Goal: Task Accomplishment & Management: Use online tool/utility

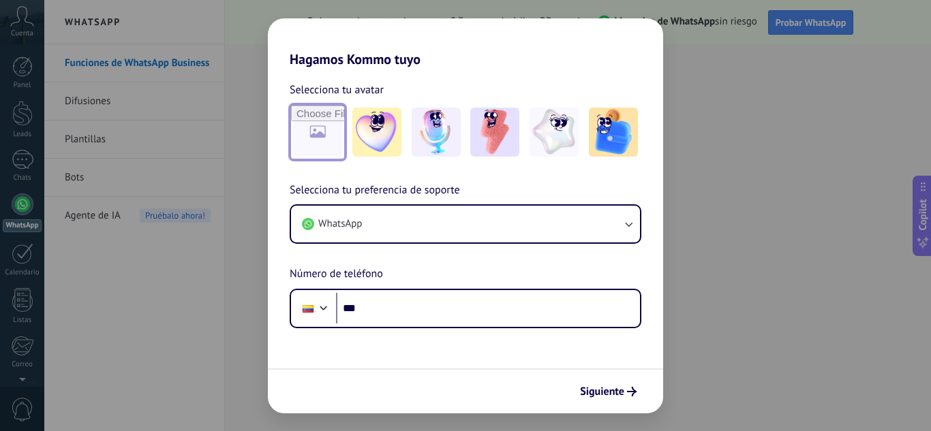
click at [314, 135] on input "file" at bounding box center [317, 132] width 53 height 53
type input "**********"
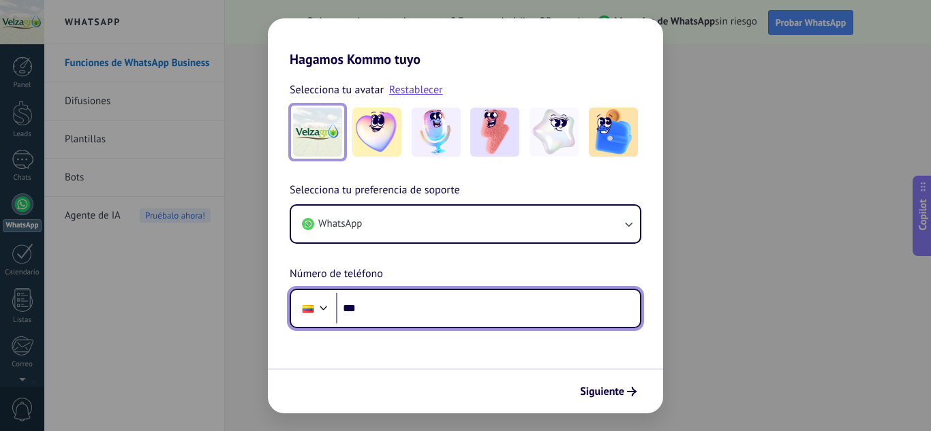
click at [378, 310] on input "***" at bounding box center [488, 308] width 304 height 31
paste input "**********"
click at [386, 309] on input "**********" at bounding box center [488, 308] width 304 height 31
click at [405, 306] on input "**********" at bounding box center [488, 308] width 304 height 31
click at [450, 309] on input "**********" at bounding box center [488, 308] width 304 height 31
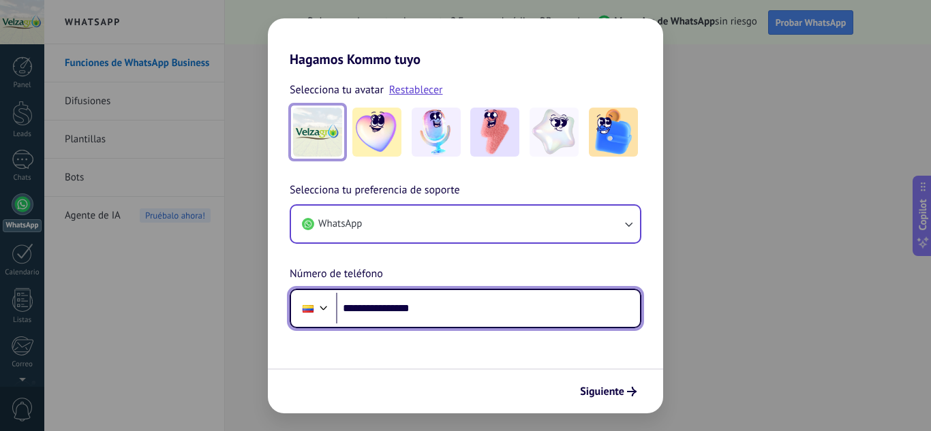
type input "**********"
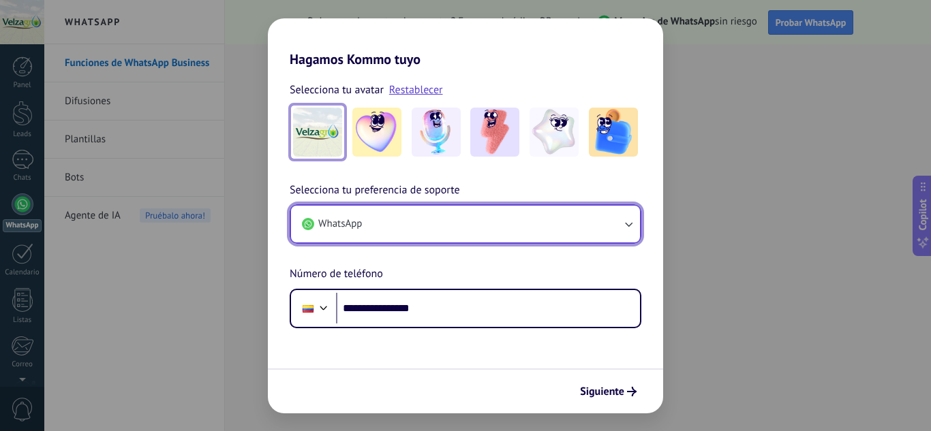
click at [633, 224] on icon "button" at bounding box center [628, 224] width 14 height 14
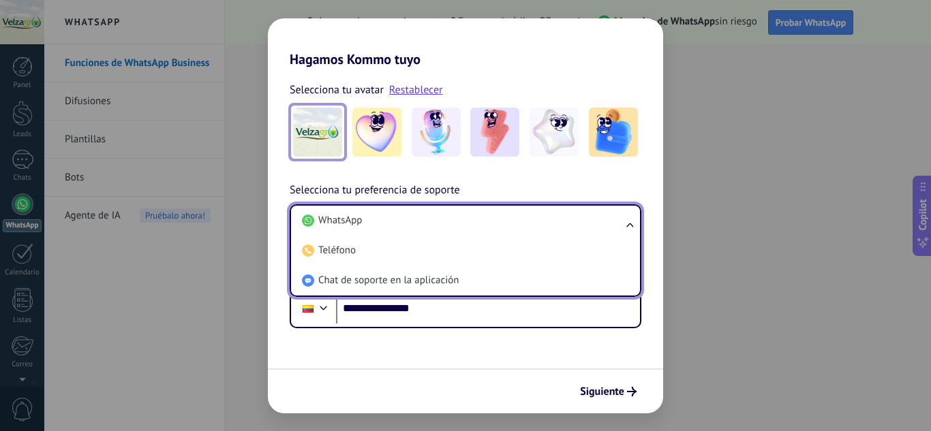
click at [633, 191] on div "**********" at bounding box center [465, 255] width 395 height 147
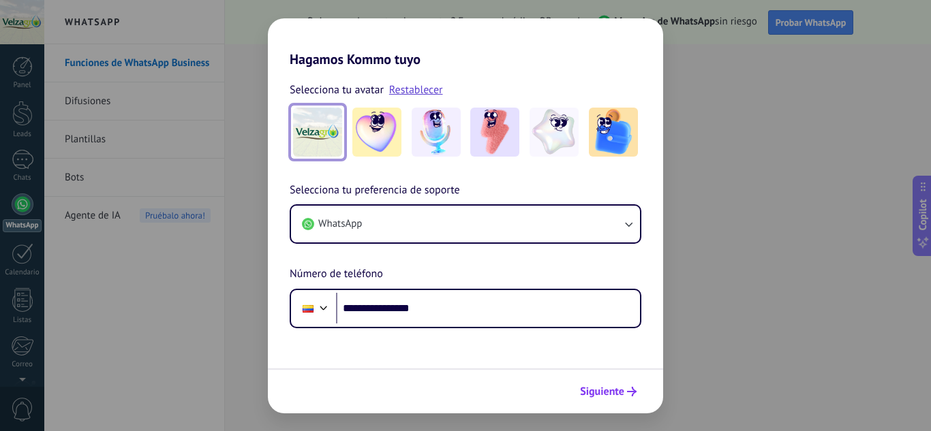
click at [616, 391] on span "Siguiente" at bounding box center [602, 392] width 44 height 10
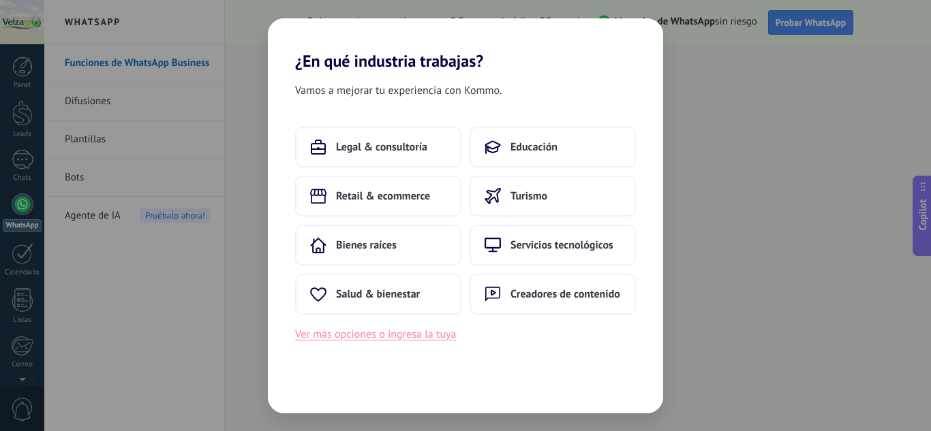
click at [394, 334] on button "Ver más opciones o ingresa la tuya" at bounding box center [375, 335] width 161 height 18
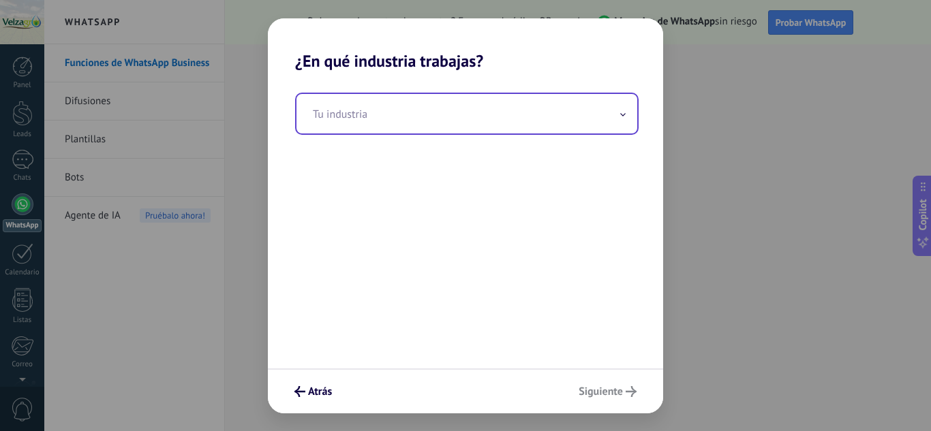
click at [624, 128] on input "text" at bounding box center [466, 114] width 341 height 40
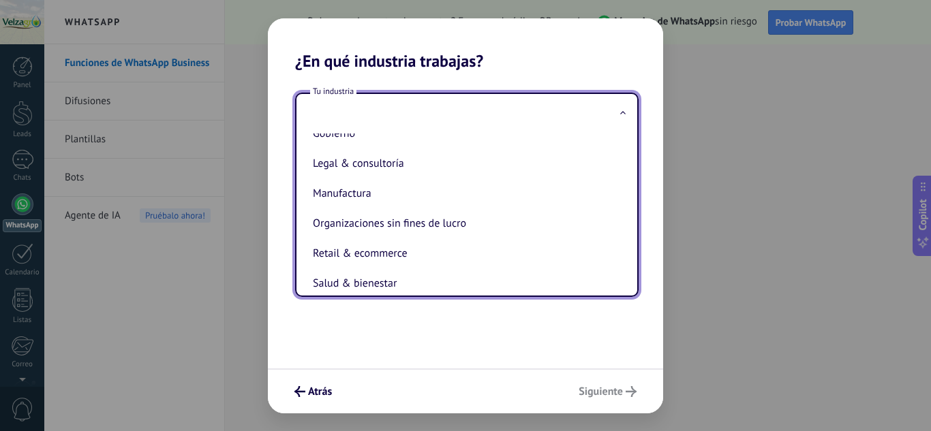
scroll to position [172, 0]
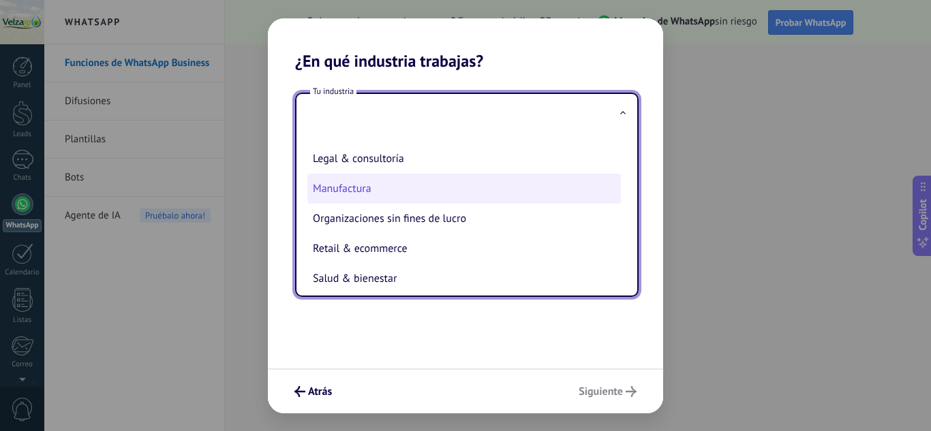
click at [356, 191] on li "Manufactura" at bounding box center [463, 189] width 313 height 30
type input "**********"
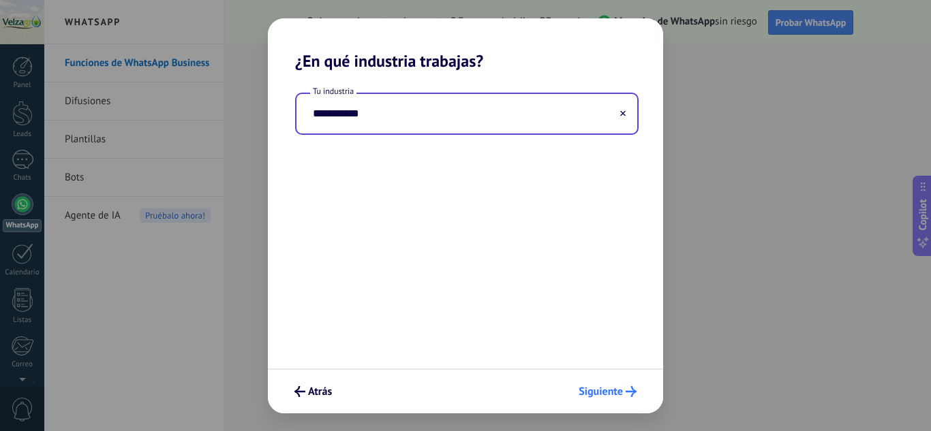
click at [600, 393] on span "Siguiente" at bounding box center [601, 392] width 44 height 10
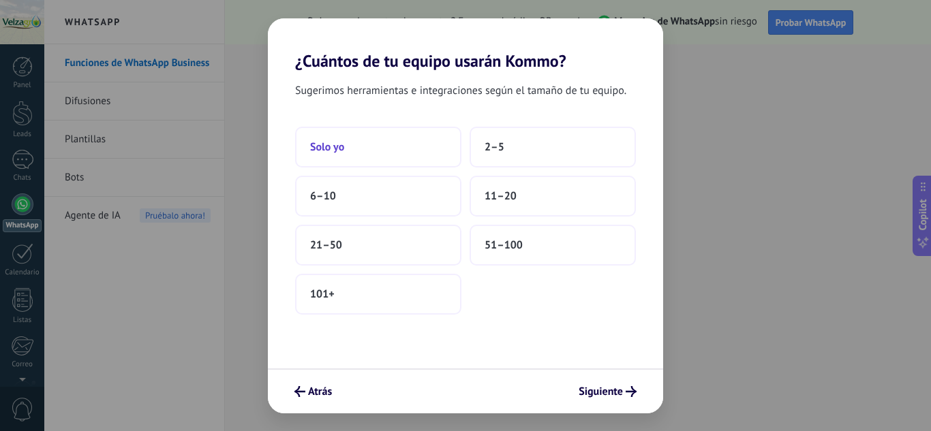
click at [359, 141] on button "Solo yo" at bounding box center [378, 147] width 166 height 41
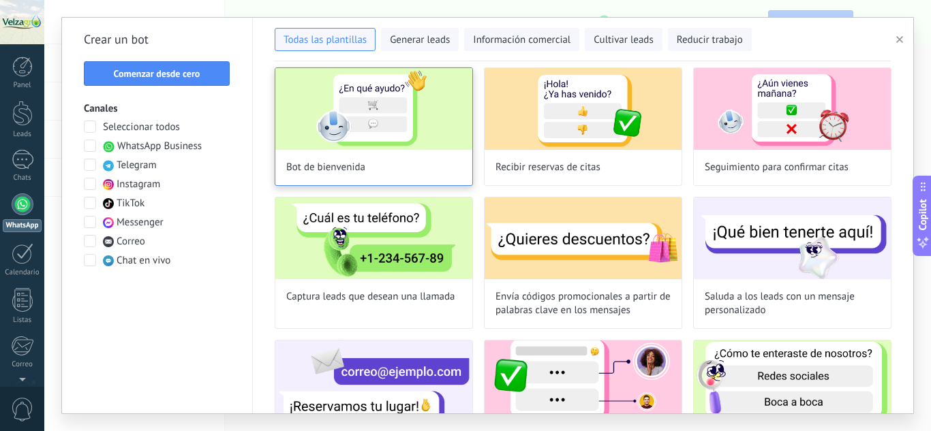
scroll to position [0, 0]
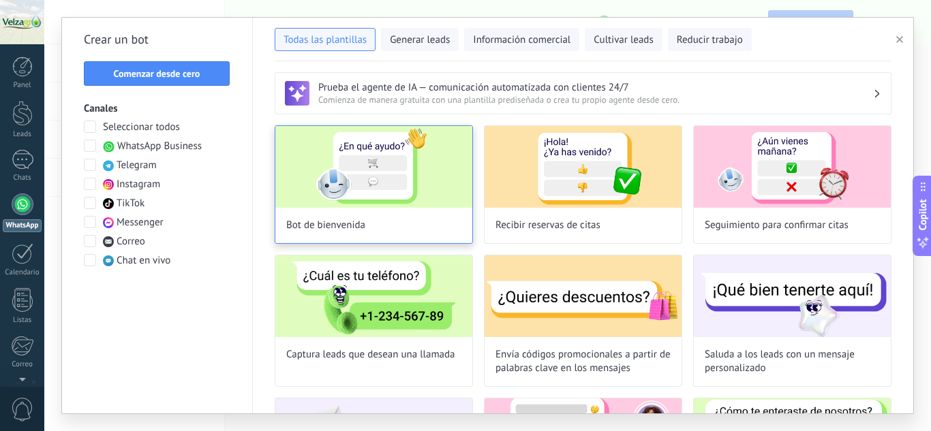
click at [379, 167] on img at bounding box center [373, 167] width 197 height 82
type input "**********"
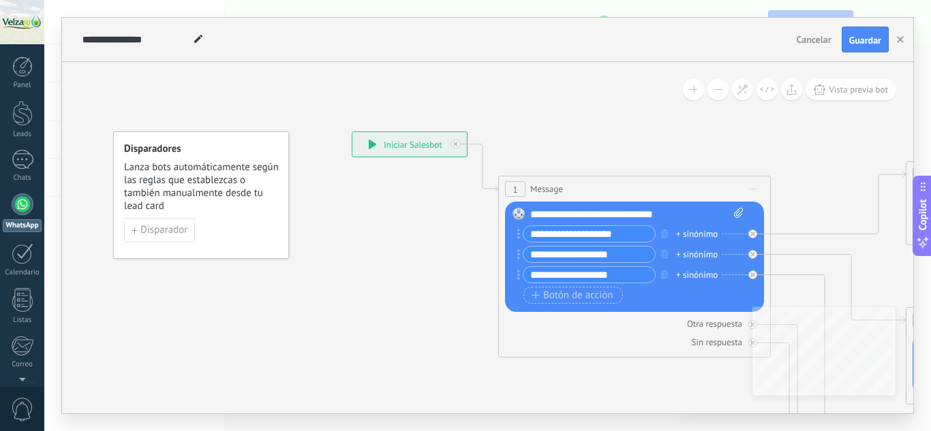
click at [398, 148] on div "**********" at bounding box center [409, 144] width 114 height 25
click at [371, 144] on icon at bounding box center [372, 145] width 7 height 10
click at [174, 188] on span "Lanza bots automáticamente según las reglas que establezcas o también manualmen…" at bounding box center [201, 187] width 155 height 52
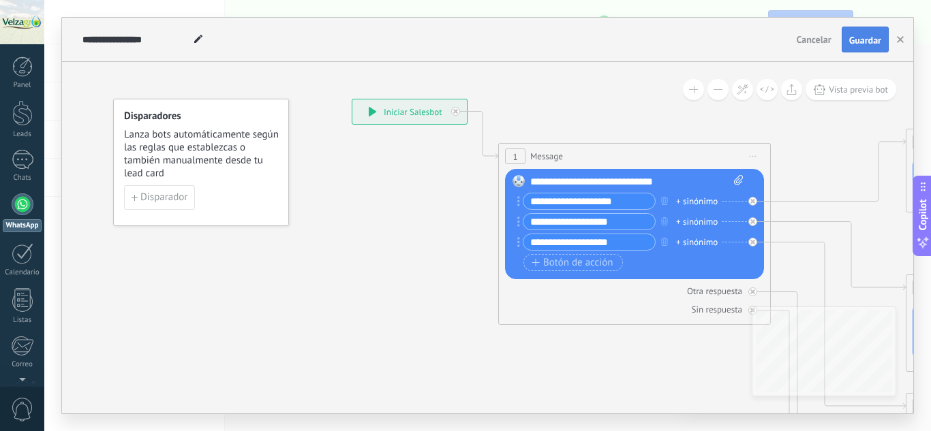
click at [868, 41] on span "Guardar" at bounding box center [865, 40] width 32 height 10
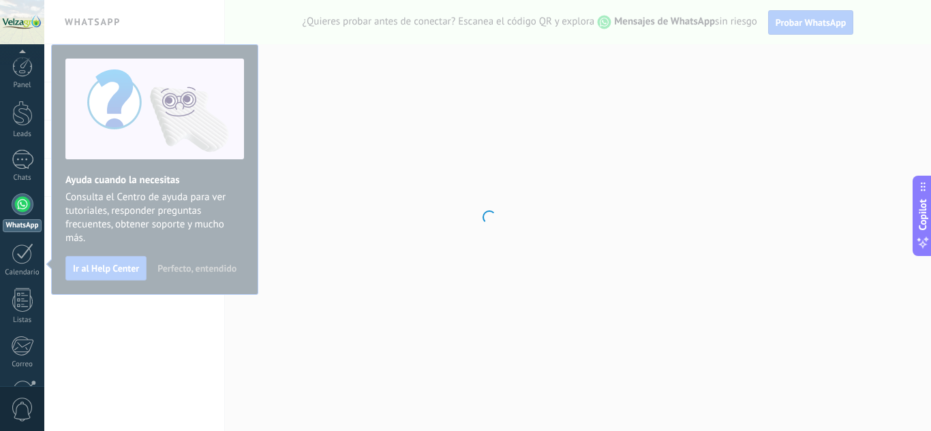
scroll to position [136, 0]
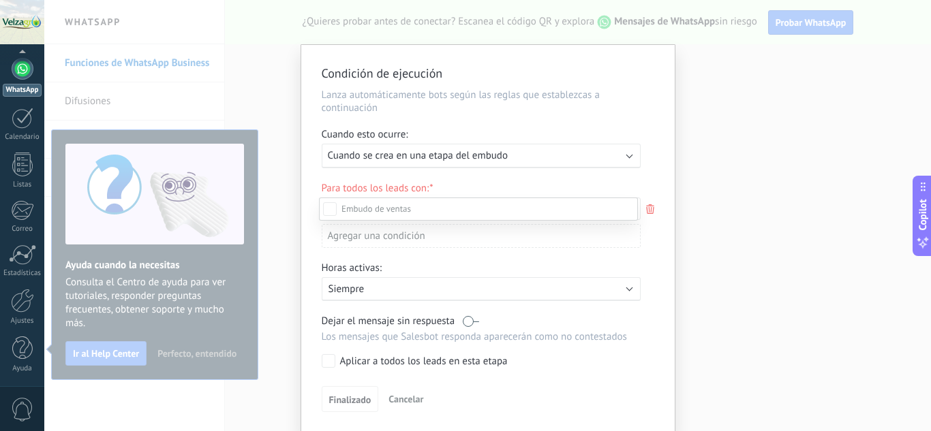
click at [628, 156] on div at bounding box center [487, 215] width 887 height 431
click at [628, 156] on b at bounding box center [629, 154] width 7 height 7
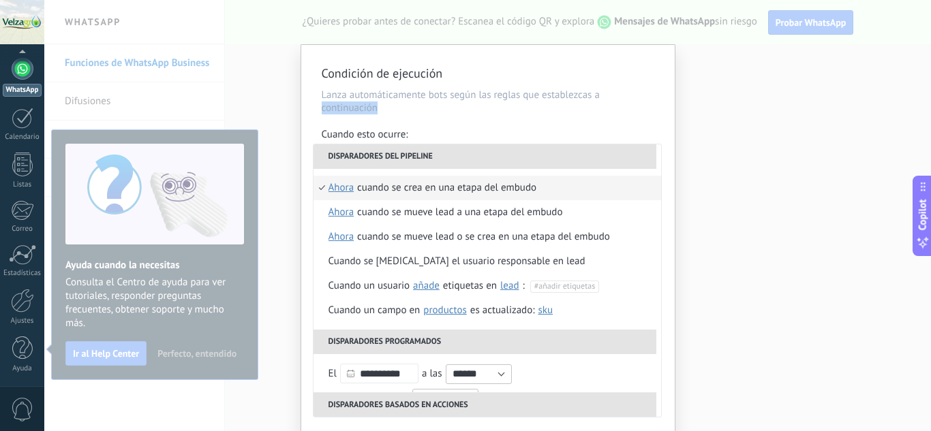
click at [624, 102] on p "Lanza automáticamente bots según las reglas que establezcas a continuación" at bounding box center [488, 102] width 333 height 26
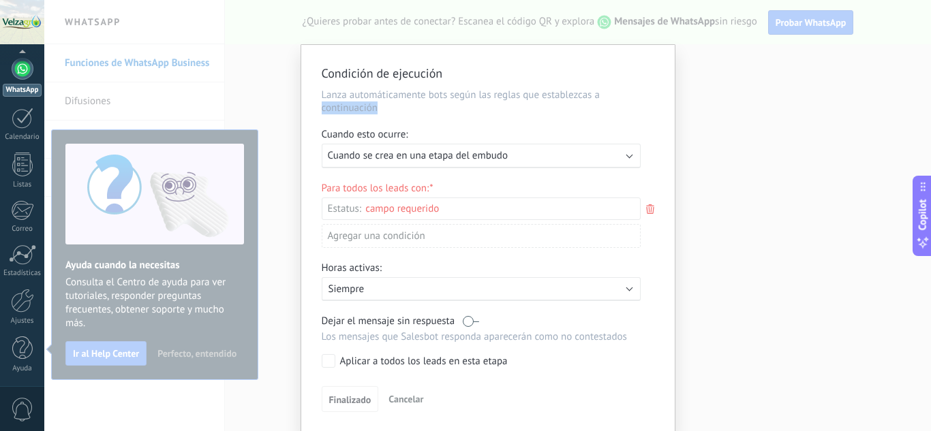
click at [402, 402] on span "Cancelar" at bounding box center [405, 399] width 35 height 12
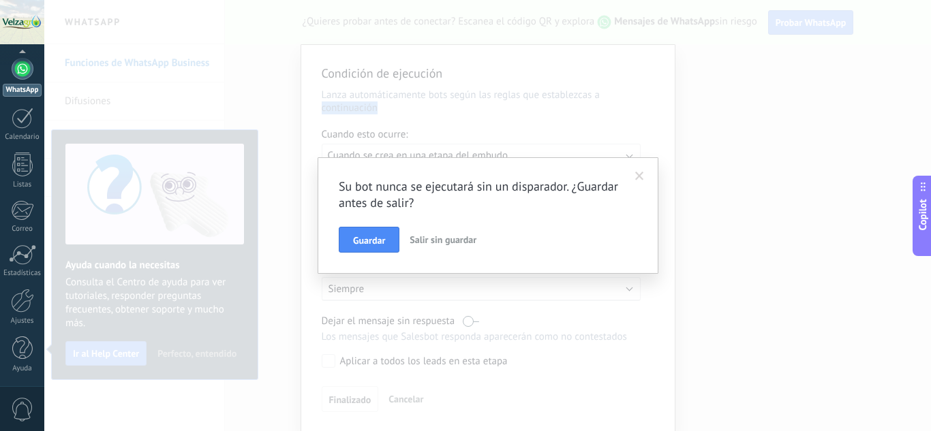
click at [435, 243] on span "Salir sin guardar" at bounding box center [443, 240] width 67 height 12
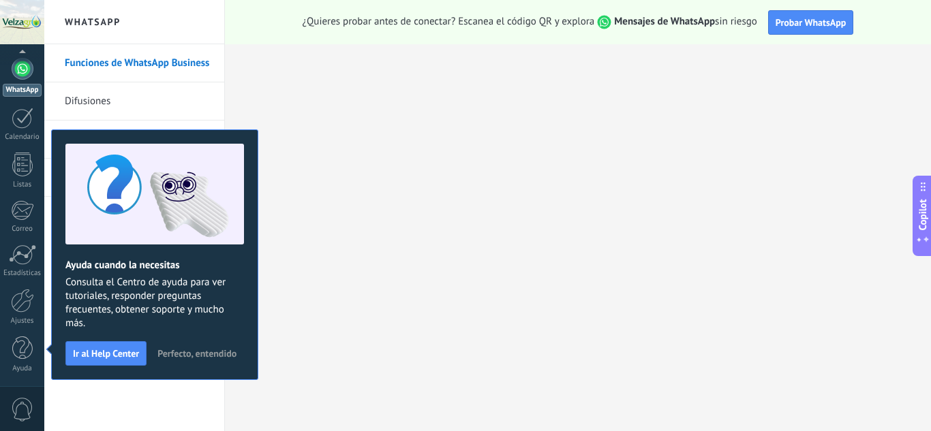
click at [218, 356] on span "Perfecto, entendido" at bounding box center [196, 354] width 79 height 10
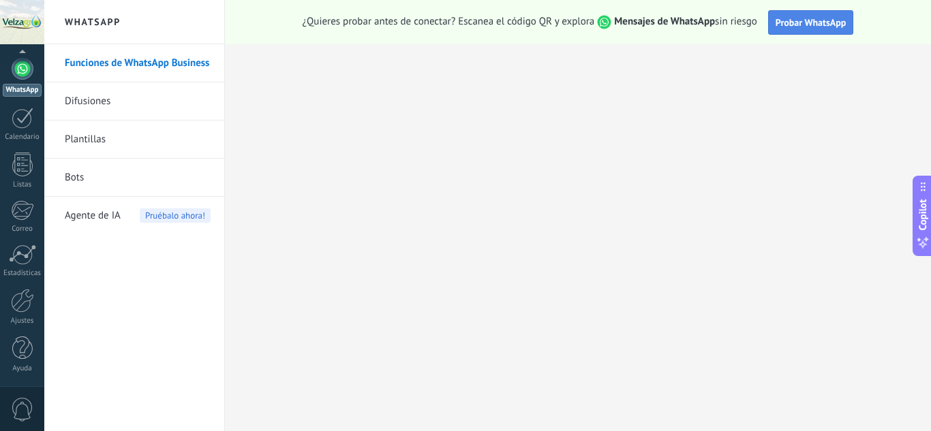
click at [823, 11] on button "Probar WhatsApp" at bounding box center [811, 22] width 86 height 25
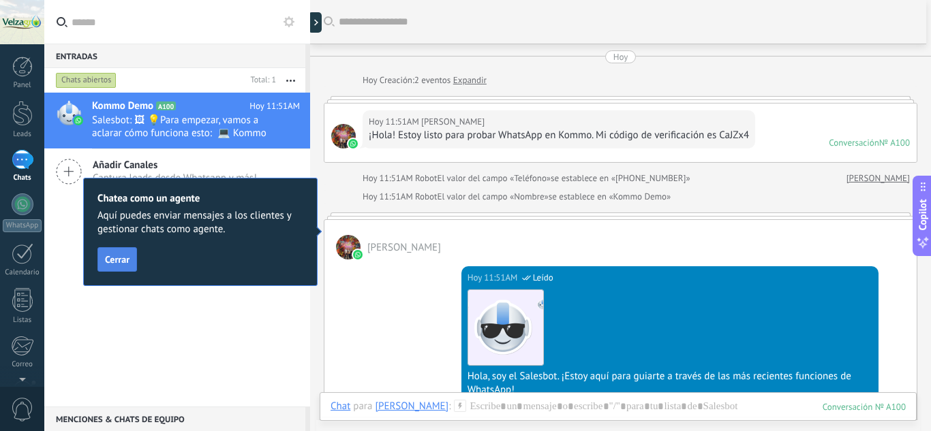
click at [119, 263] on span "Cerrar" at bounding box center [117, 260] width 25 height 10
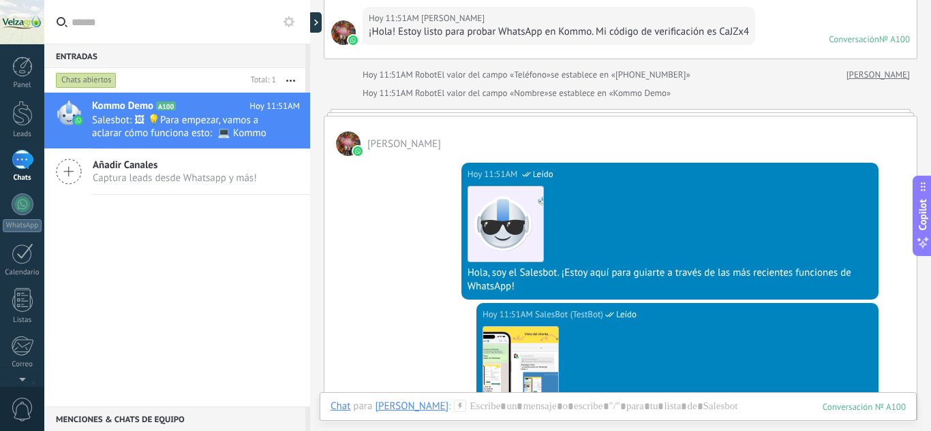
scroll to position [8, 0]
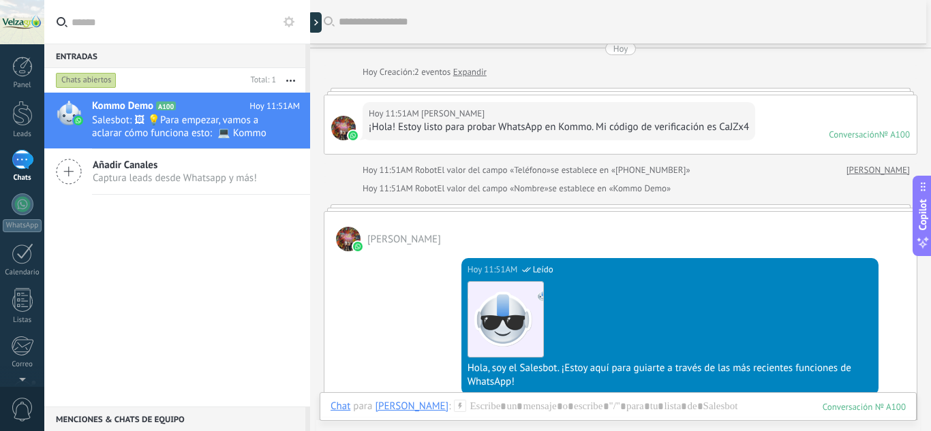
click at [417, 251] on div "Hoy 11:51AM SalesBot (TestBot) Leído Descargar Hola, soy el Salesbot. ¡Estoy aq…" at bounding box center [620, 324] width 592 height 147
click at [422, 243] on span "[PERSON_NAME]" at bounding box center [404, 239] width 74 height 13
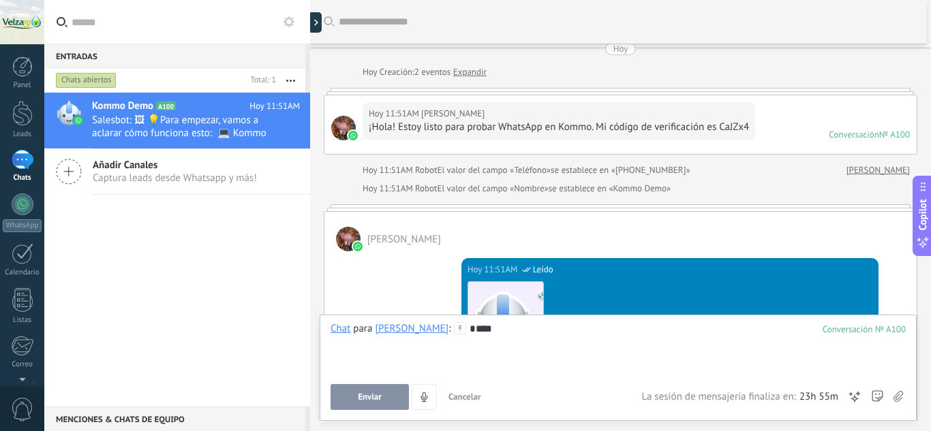
click at [380, 393] on span "Enviar" at bounding box center [370, 398] width 24 height 10
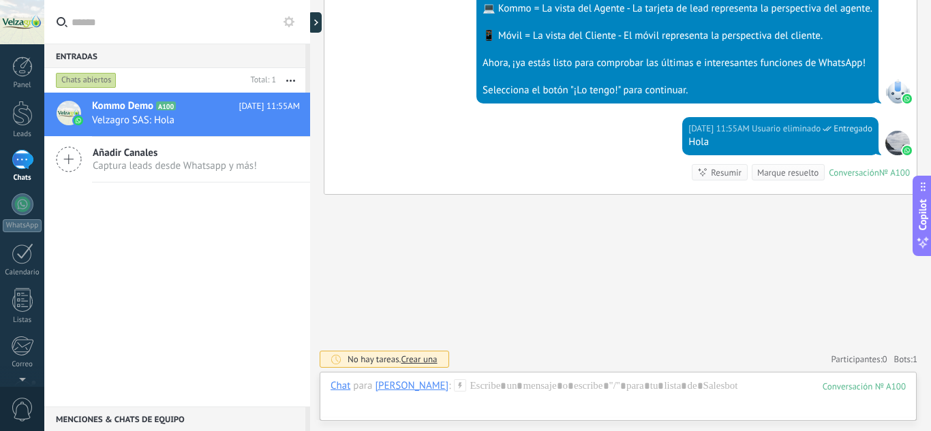
scroll to position [537, 0]
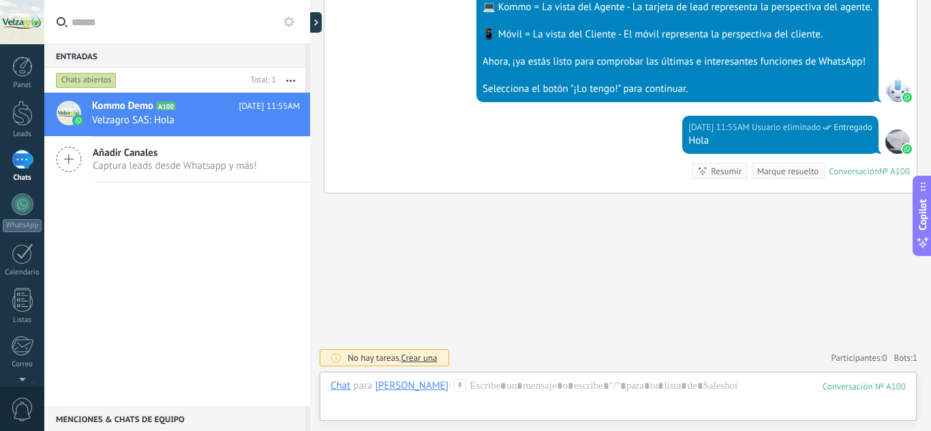
click at [686, 386] on div at bounding box center [617, 400] width 575 height 41
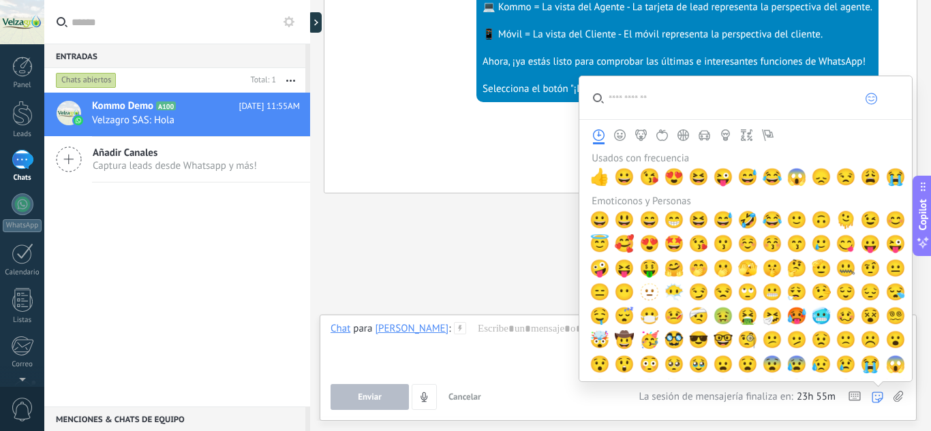
click at [880, 395] on icon at bounding box center [878, 398] width 12 height 12
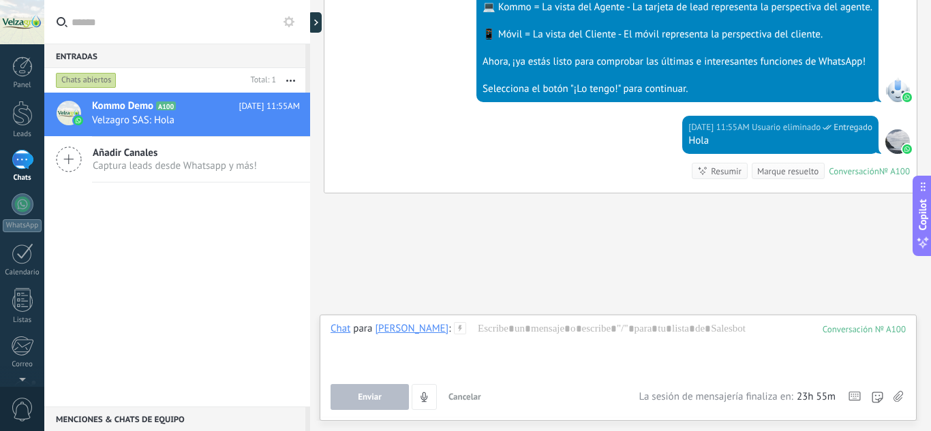
click at [899, 396] on icon at bounding box center [898, 397] width 10 height 12
click at [0, 0] on input "file" at bounding box center [0, 0] width 0 height 0
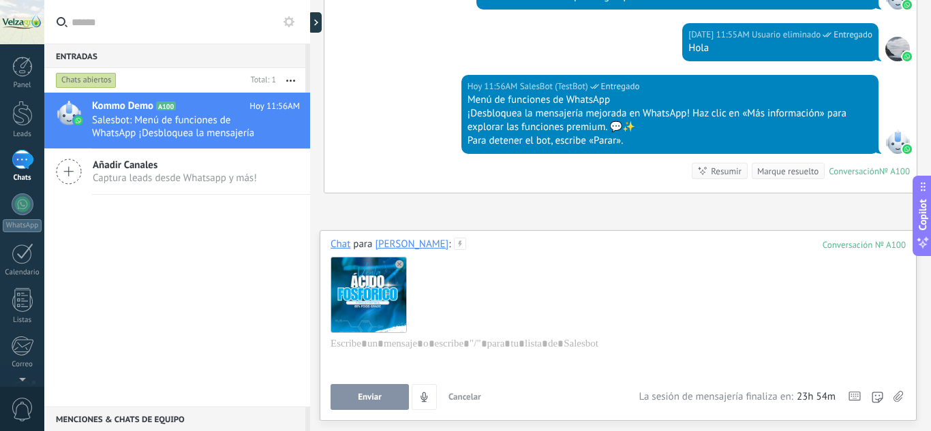
click at [391, 397] on button "Enviar" at bounding box center [369, 397] width 78 height 26
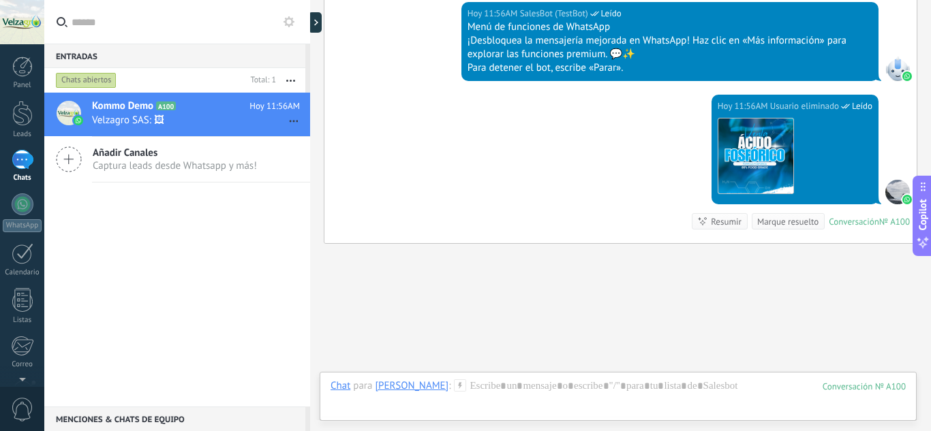
scroll to position [753, 0]
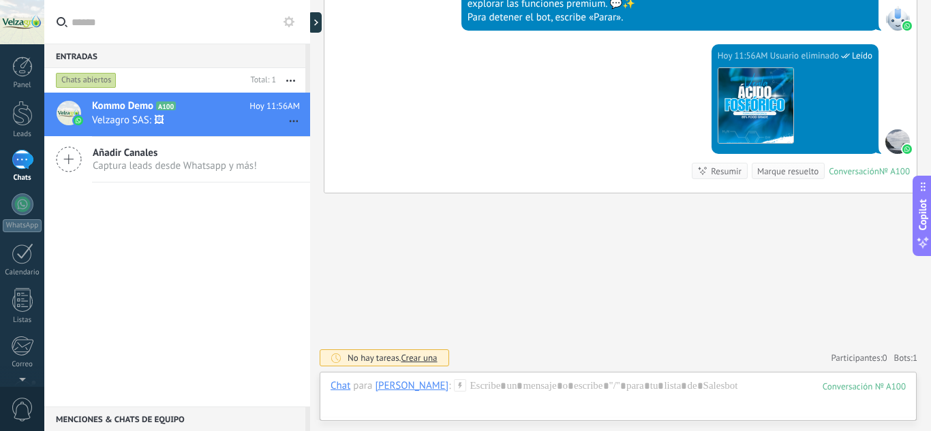
click at [181, 165] on span "Captura leads desde Whatsapp y más!" at bounding box center [175, 165] width 164 height 13
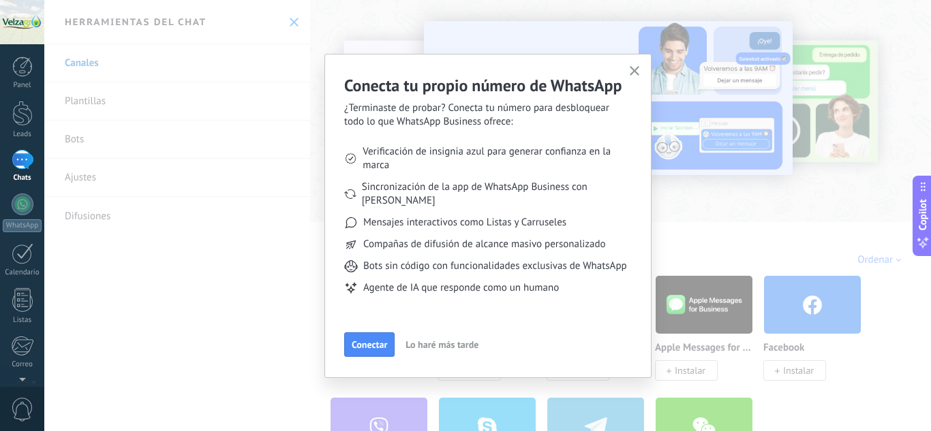
click at [632, 73] on use "button" at bounding box center [635, 71] width 10 height 10
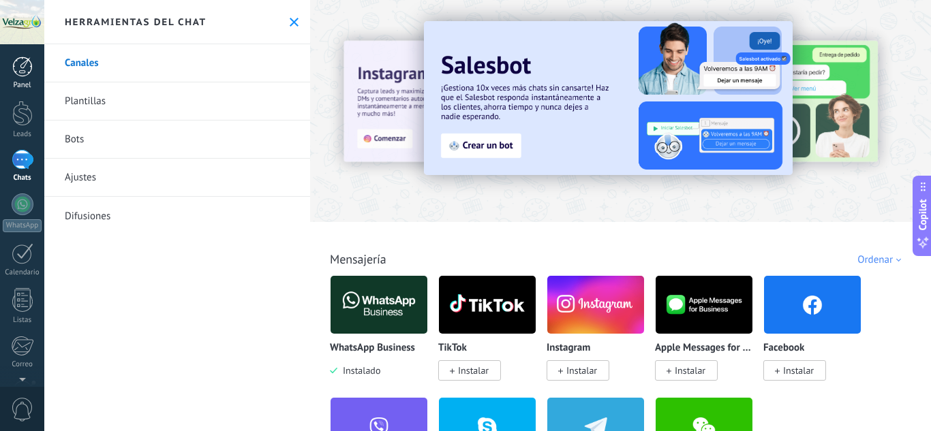
click at [26, 73] on div at bounding box center [22, 67] width 20 height 20
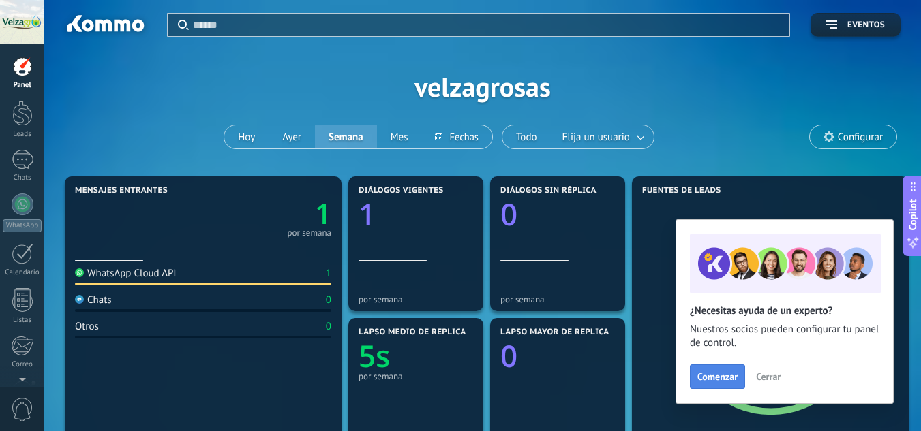
click at [718, 380] on span "Comenzar" at bounding box center [717, 377] width 40 height 10
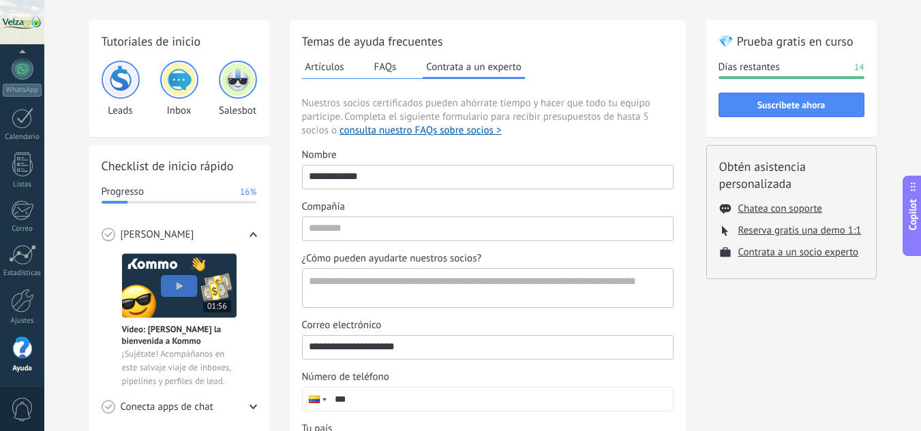
scroll to position [68, 0]
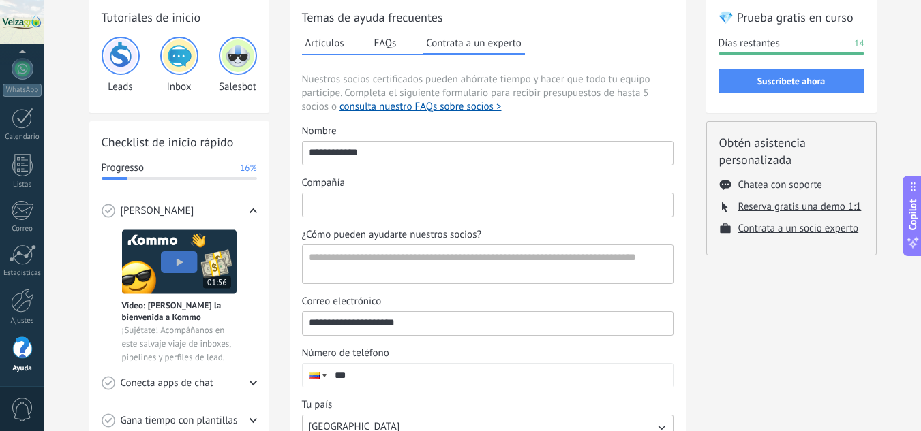
click at [348, 207] on input "Compañía" at bounding box center [488, 205] width 370 height 22
type input "**********"
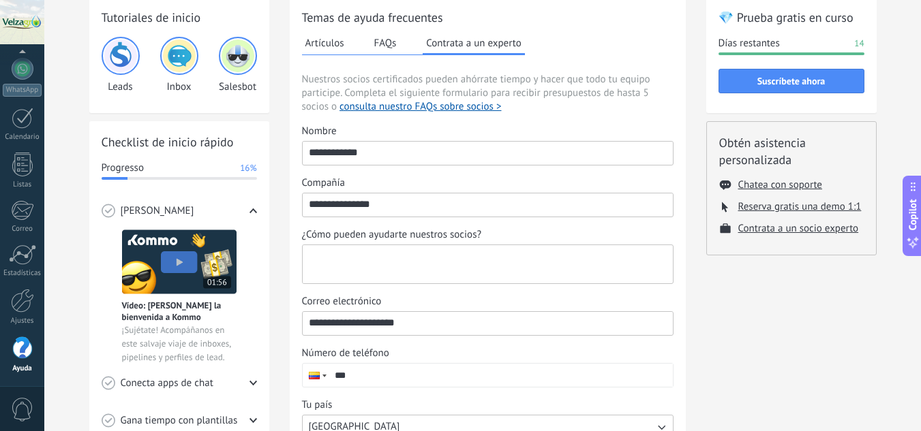
click at [386, 263] on textarea "¿Cómo pueden ayudarte nuestros socios?" at bounding box center [486, 264] width 367 height 38
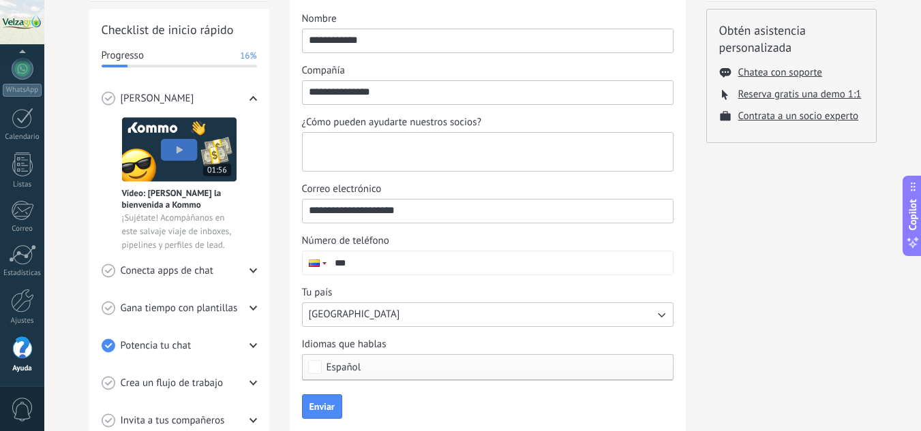
scroll to position [204, 0]
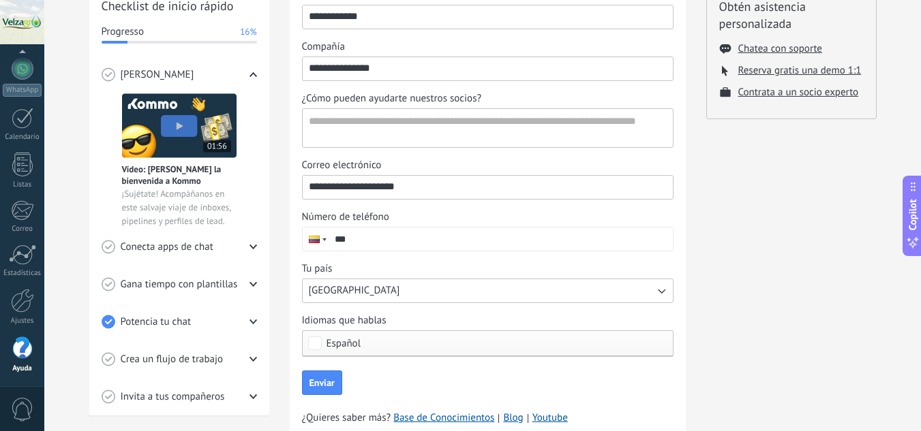
click at [381, 242] on input "***" at bounding box center [500, 239] width 344 height 23
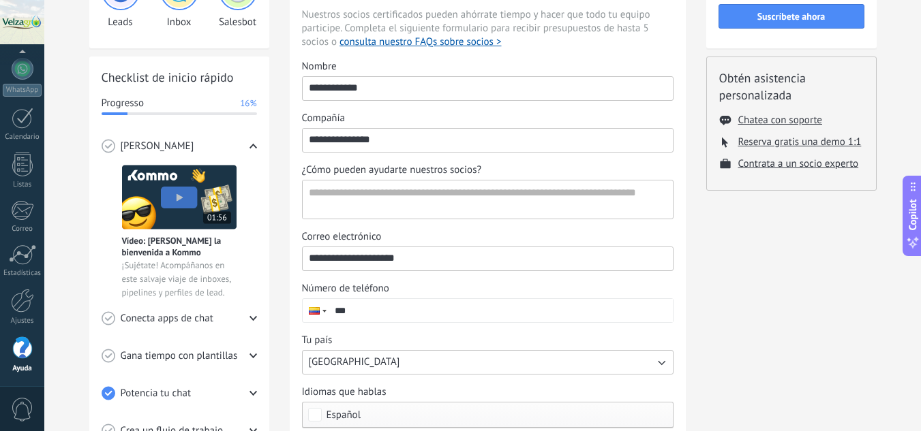
scroll to position [0, 0]
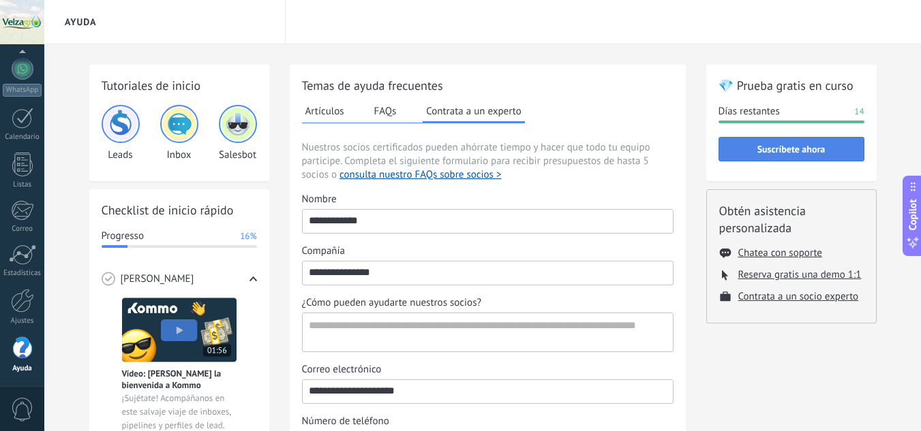
click at [801, 152] on span "Suscríbete ahora" at bounding box center [791, 149] width 68 height 10
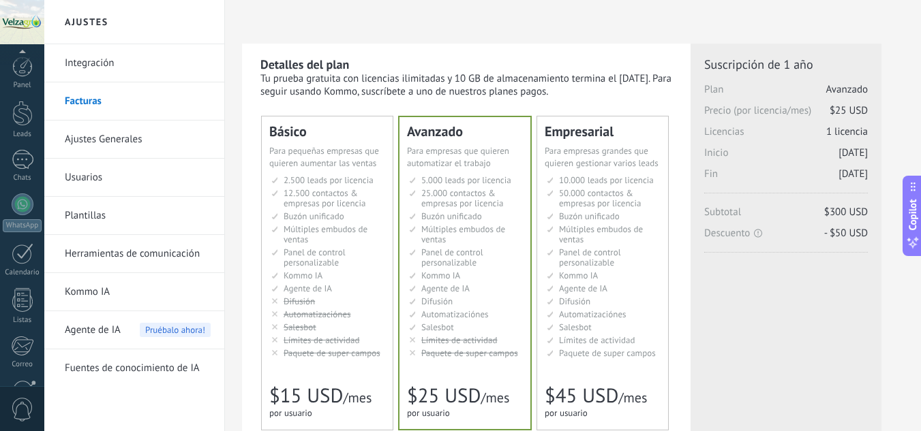
scroll to position [136, 0]
click at [94, 72] on link "Integración" at bounding box center [138, 63] width 146 height 38
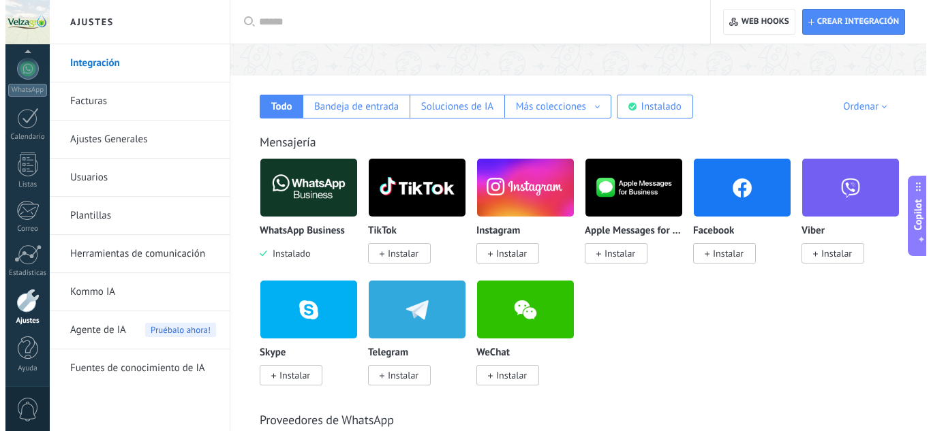
scroll to position [204, 0]
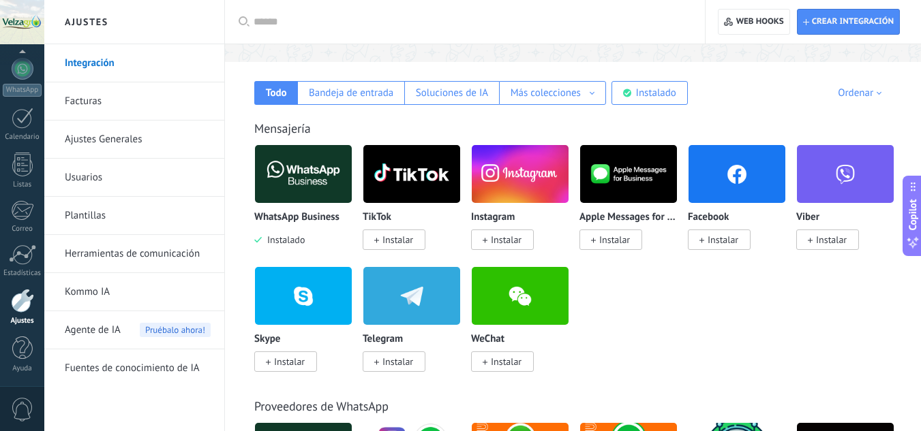
click at [311, 176] on img at bounding box center [303, 174] width 97 height 66
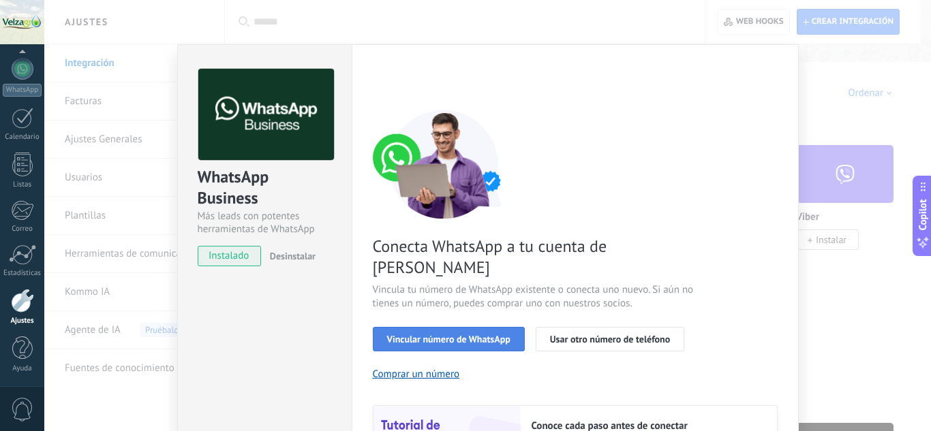
click at [436, 335] on span "Vincular número de WhatsApp" at bounding box center [448, 340] width 123 height 10
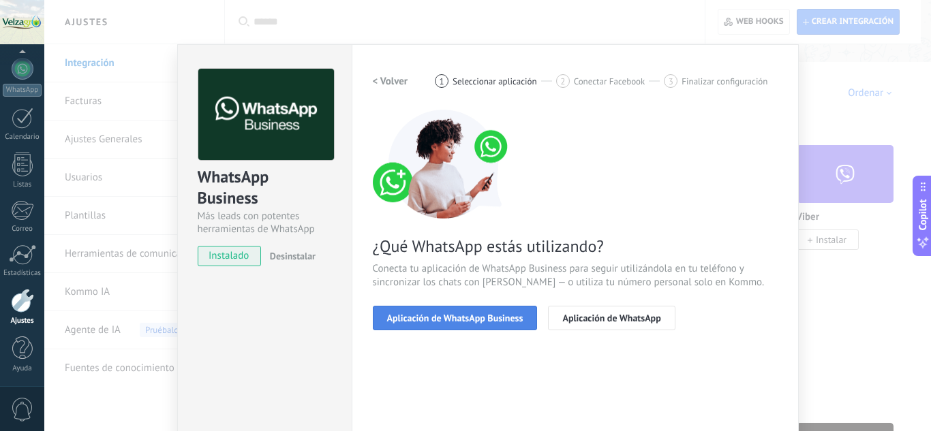
click at [427, 320] on span "Aplicación de WhatsApp Business" at bounding box center [455, 318] width 136 height 10
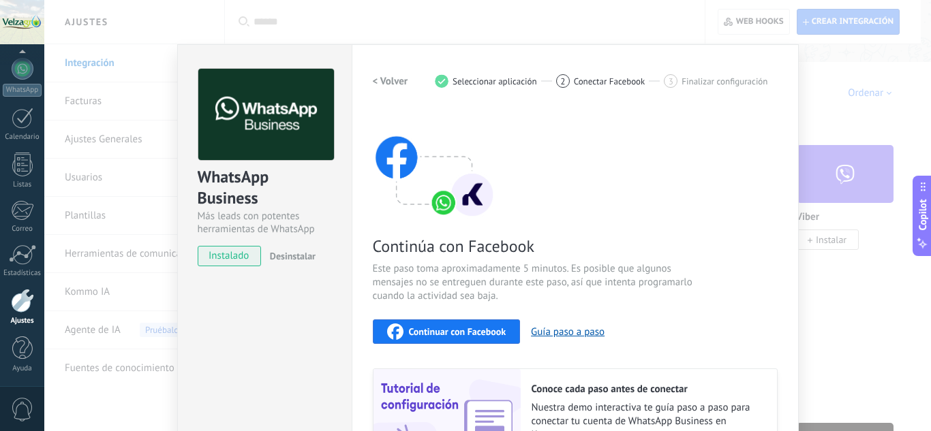
scroll to position [68, 0]
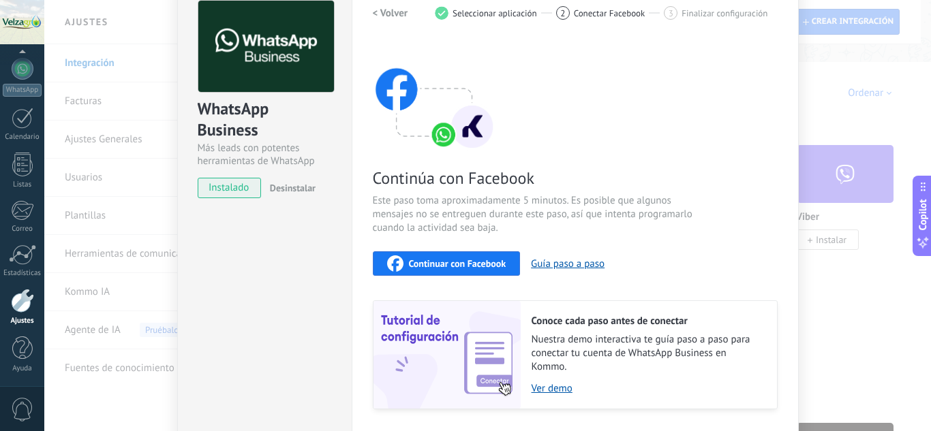
click at [459, 268] on span "Continuar con Facebook" at bounding box center [457, 264] width 97 height 10
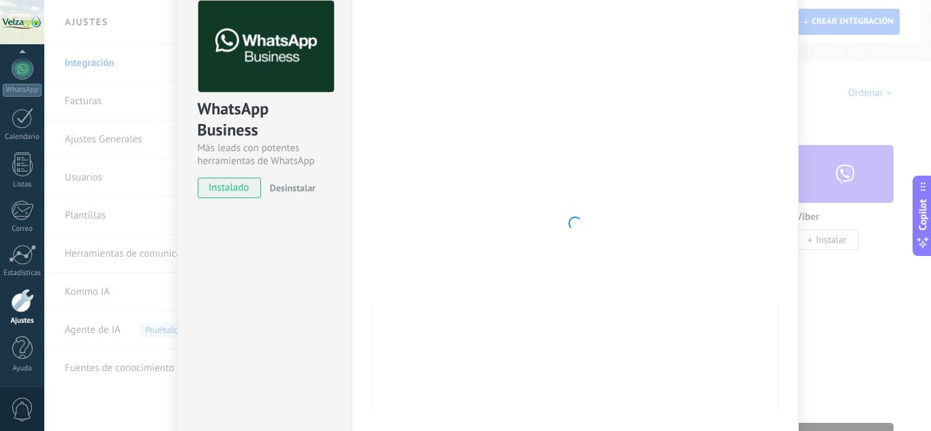
click at [723, 149] on div at bounding box center [575, 224] width 405 height 446
click at [101, 67] on div "WhatsApp Business Más leads con potentes herramientas de WhatsApp instalado Des…" at bounding box center [487, 215] width 887 height 431
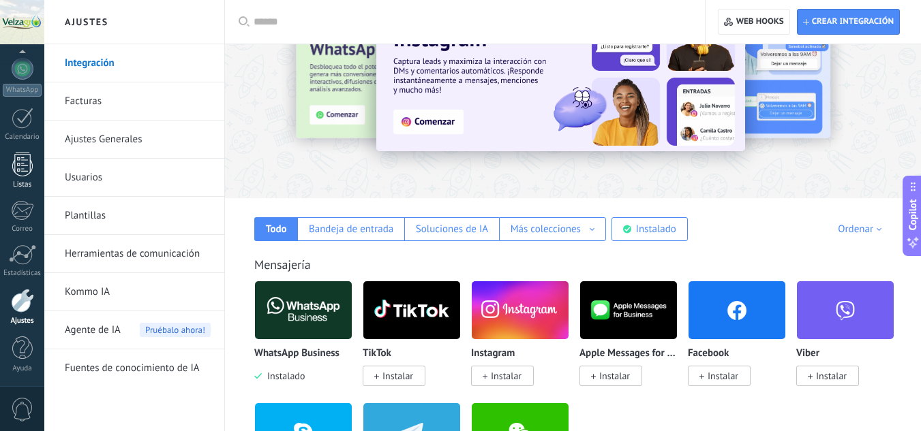
click at [20, 168] on div at bounding box center [22, 165] width 20 height 24
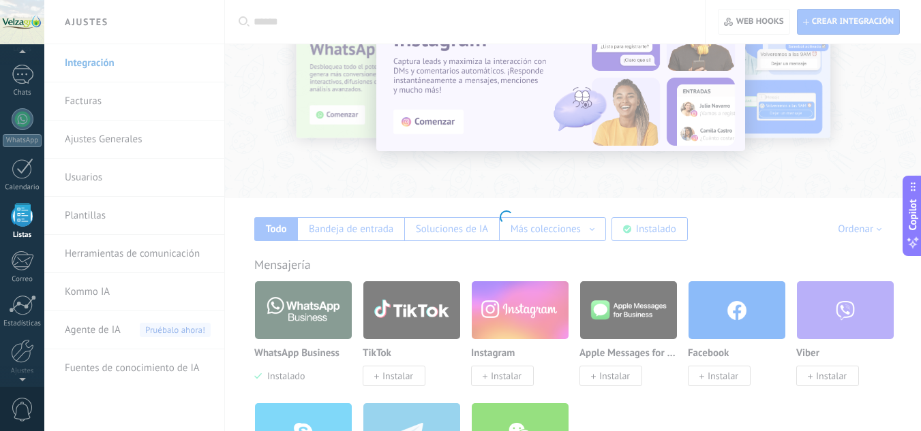
scroll to position [84, 0]
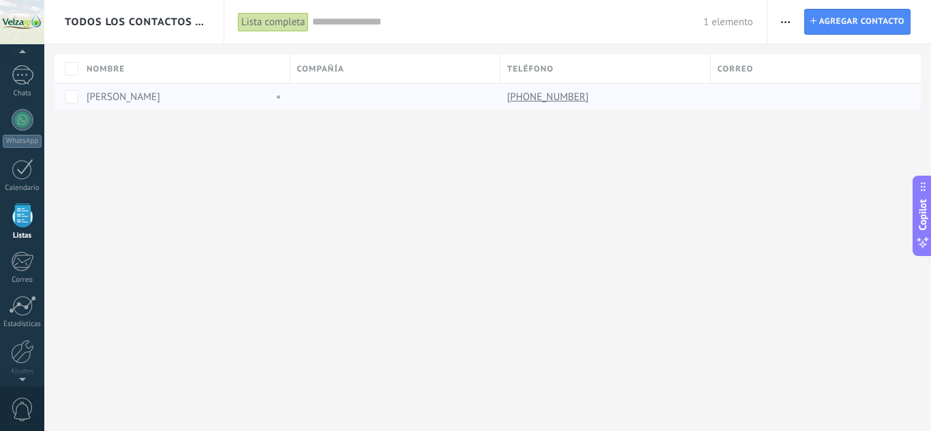
click at [542, 95] on link "[PHONE_NUMBER]" at bounding box center [549, 97] width 84 height 12
click at [675, 190] on div "Todos los contactos y empresas Lista completa Aplicar 1 elemento Lista completa…" at bounding box center [487, 215] width 887 height 431
click at [20, 316] on div at bounding box center [22, 306] width 27 height 20
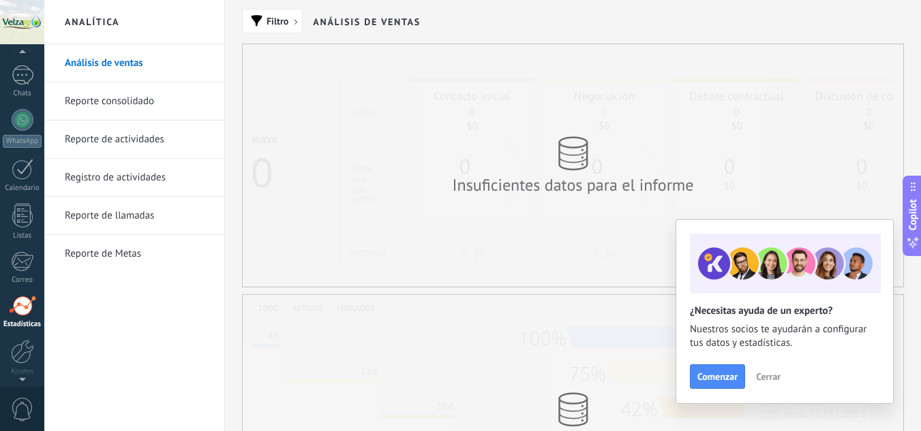
scroll to position [136, 0]
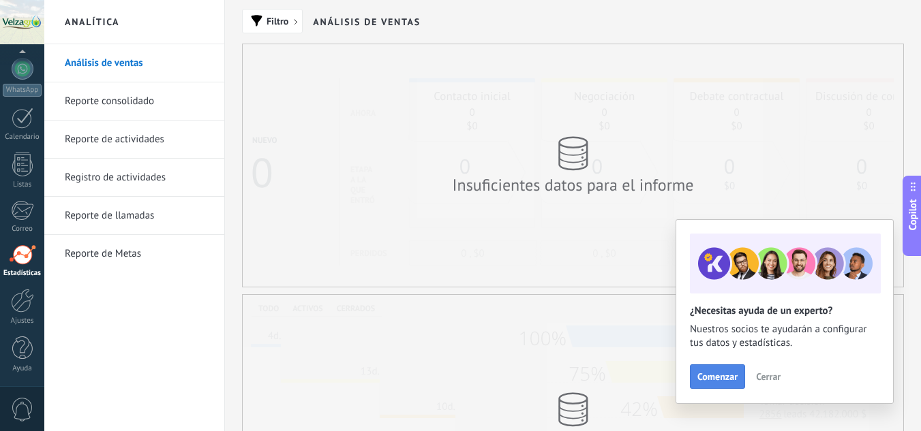
click at [727, 376] on span "Comenzar" at bounding box center [717, 377] width 40 height 10
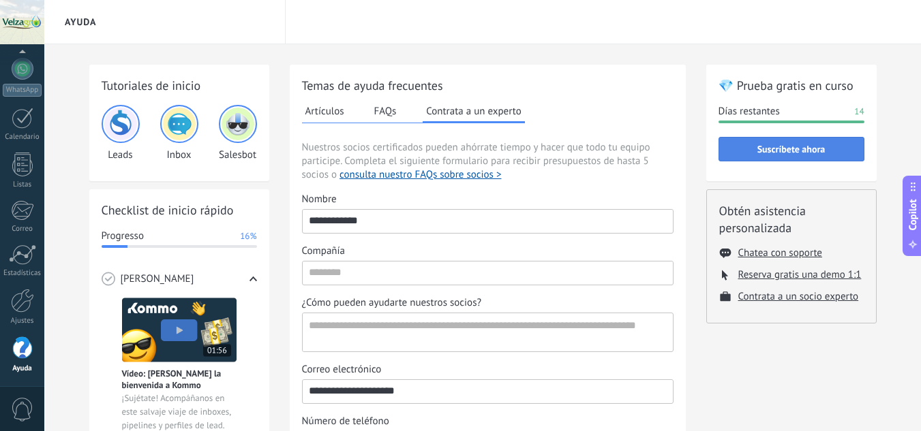
click at [820, 157] on button "Suscríbete ahora" at bounding box center [791, 149] width 146 height 25
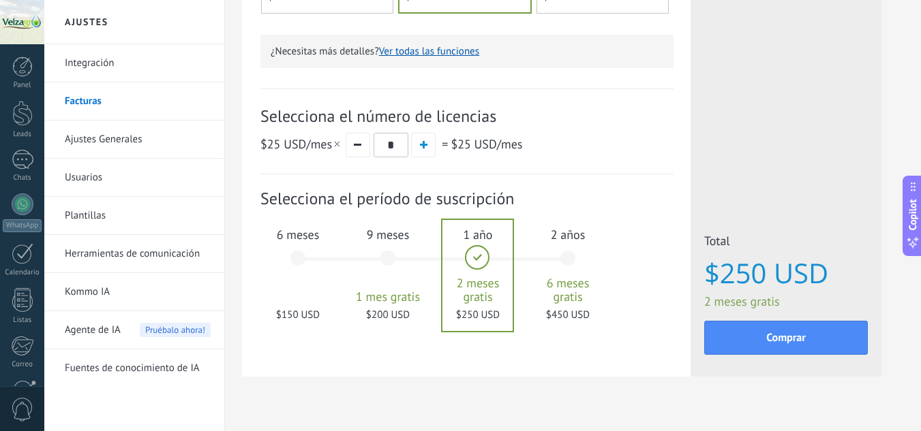
scroll to position [442, 0]
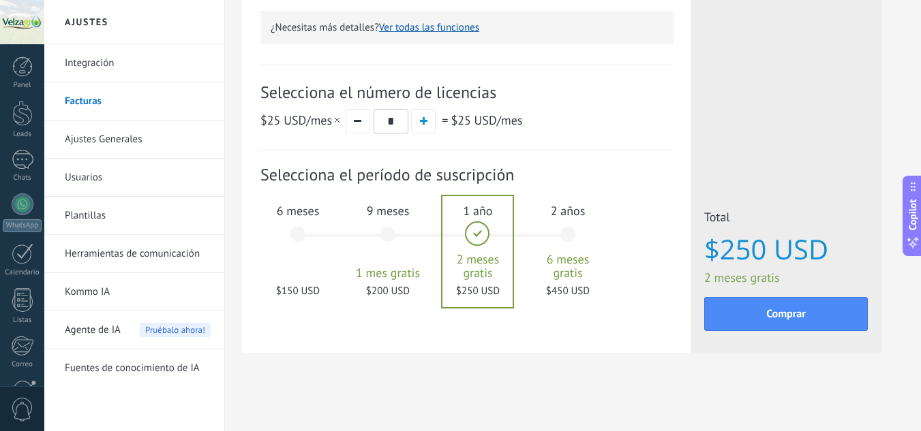
click at [305, 264] on div "6 meses $150 USD" at bounding box center [298, 241] width 74 height 96
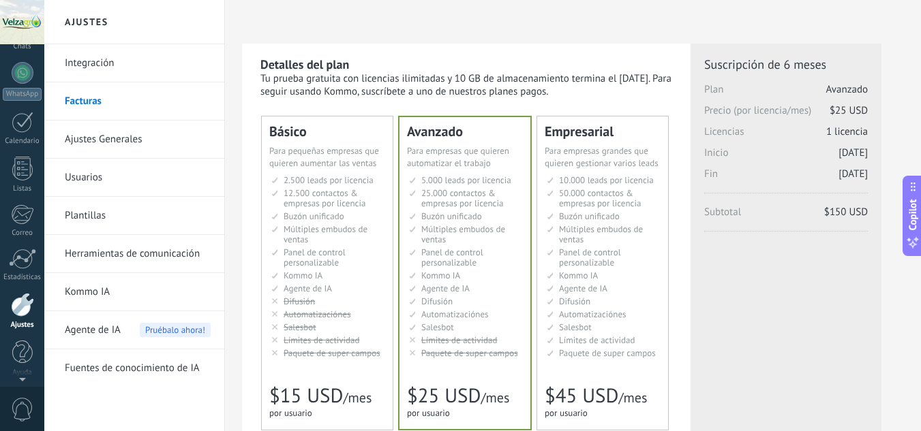
scroll to position [0, 0]
click at [19, 63] on div at bounding box center [22, 67] width 20 height 20
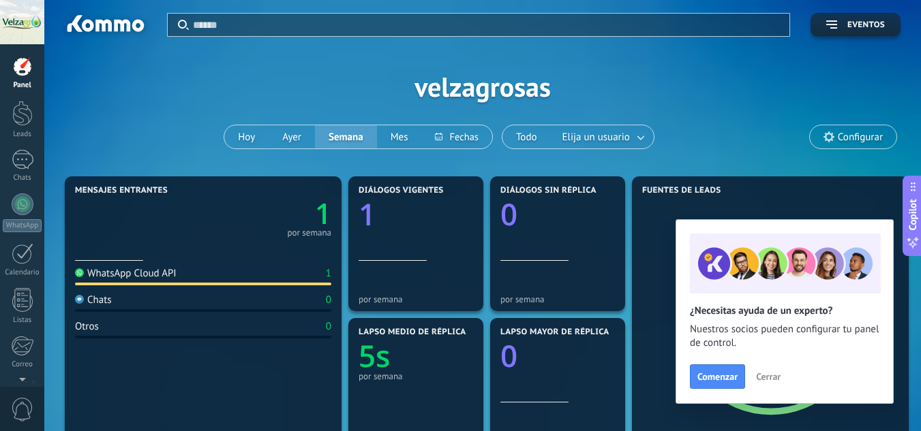
click at [764, 377] on span "Cerrar" at bounding box center [768, 377] width 25 height 10
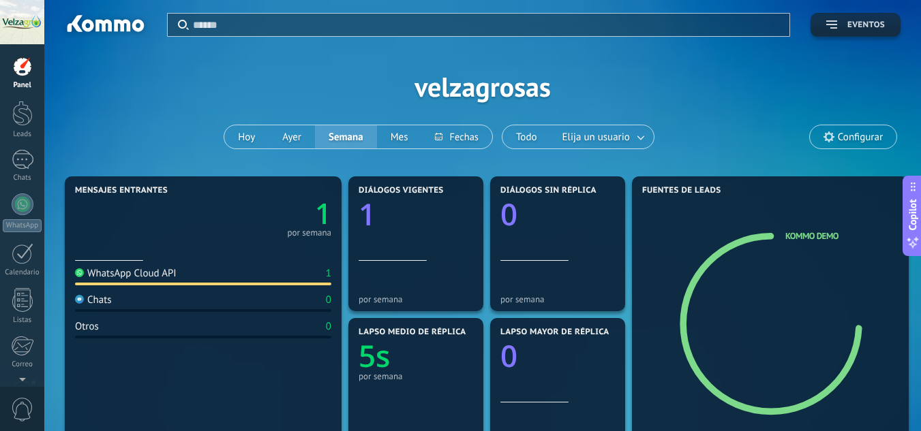
click at [835, 22] on icon "button" at bounding box center [831, 24] width 11 height 8
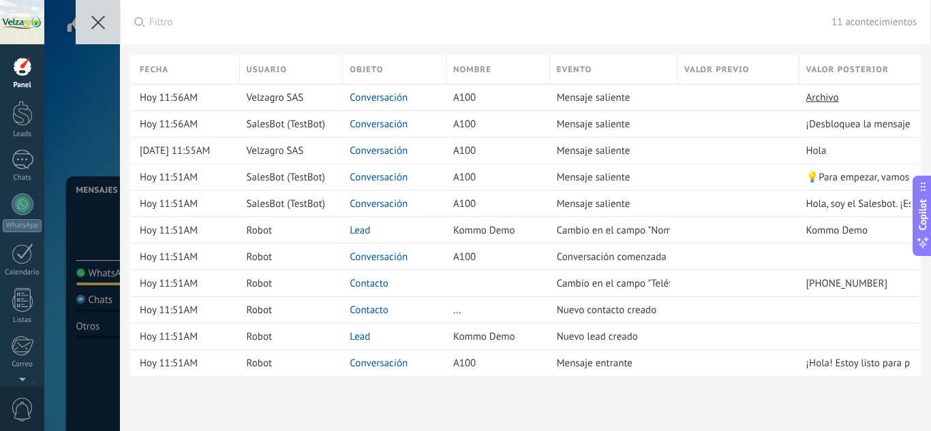
click at [101, 26] on use at bounding box center [98, 23] width 14 height 14
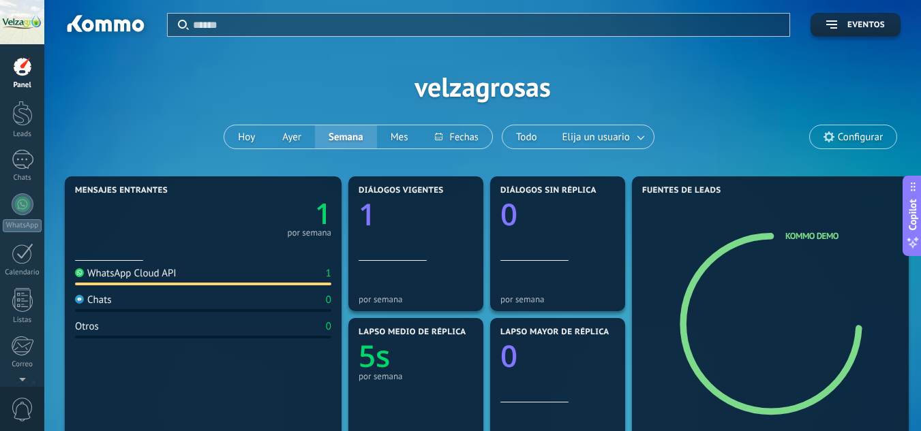
scroll to position [68, 0]
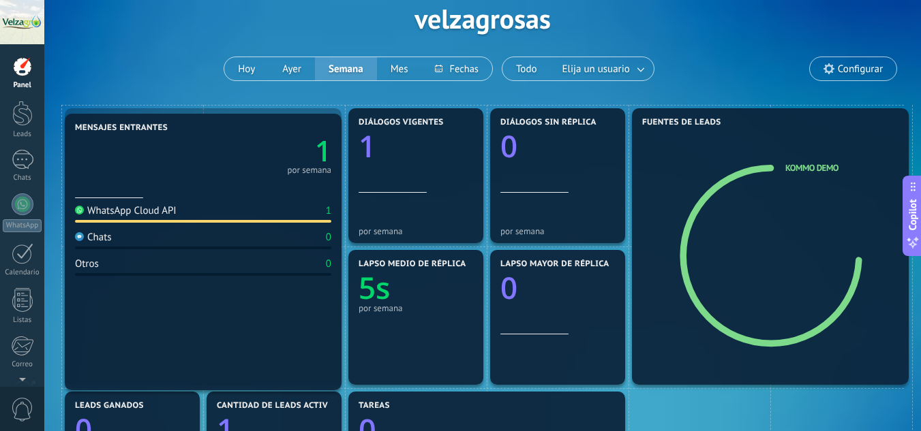
drag, startPoint x: 133, startPoint y: 209, endPoint x: 107, endPoint y: 213, distance: 26.3
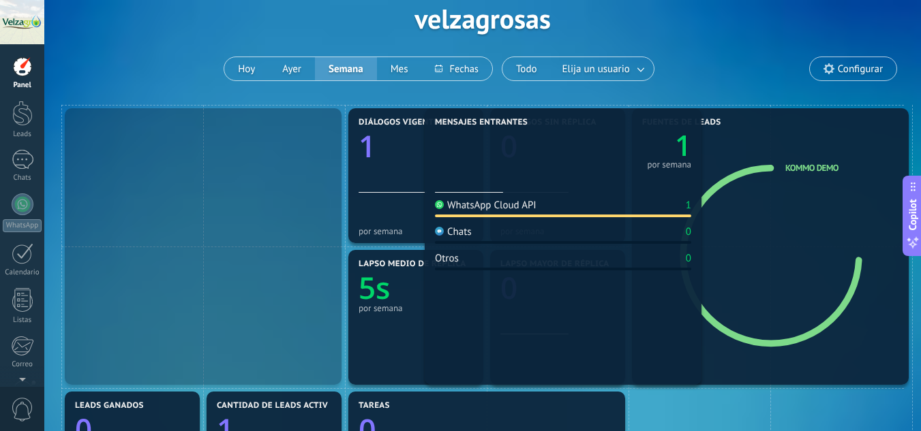
drag, startPoint x: 103, startPoint y: 209, endPoint x: 421, endPoint y: 111, distance: 332.8
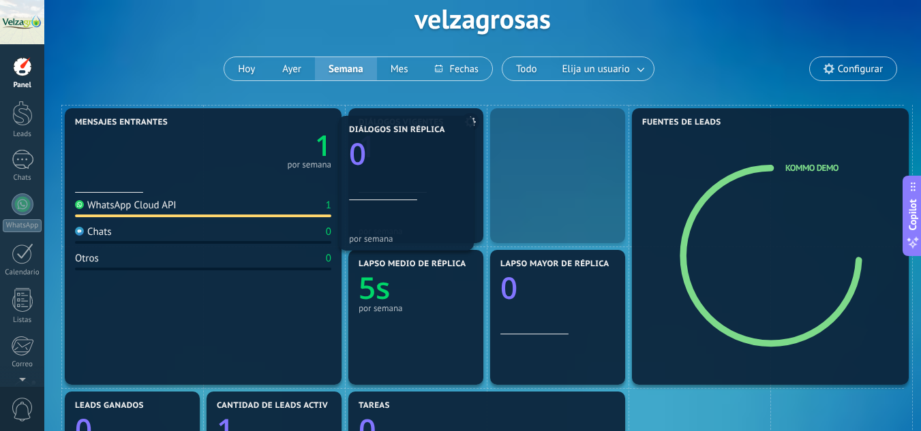
drag, startPoint x: 559, startPoint y: 149, endPoint x: 406, endPoint y: 147, distance: 152.6
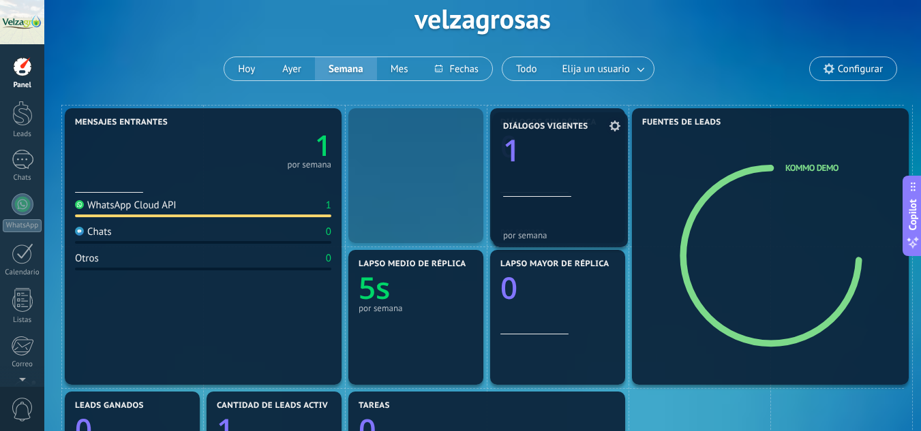
drag, startPoint x: 404, startPoint y: 147, endPoint x: 546, endPoint y: 150, distance: 141.8
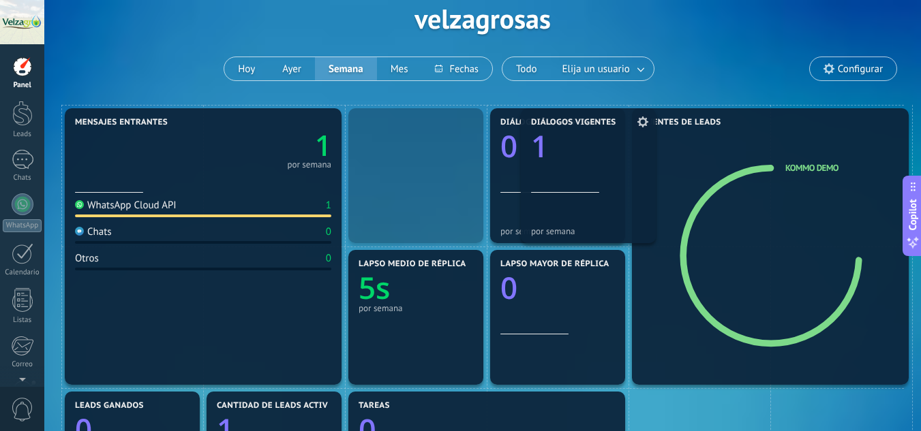
drag, startPoint x: 418, startPoint y: 149, endPoint x: 590, endPoint y: 146, distance: 172.4
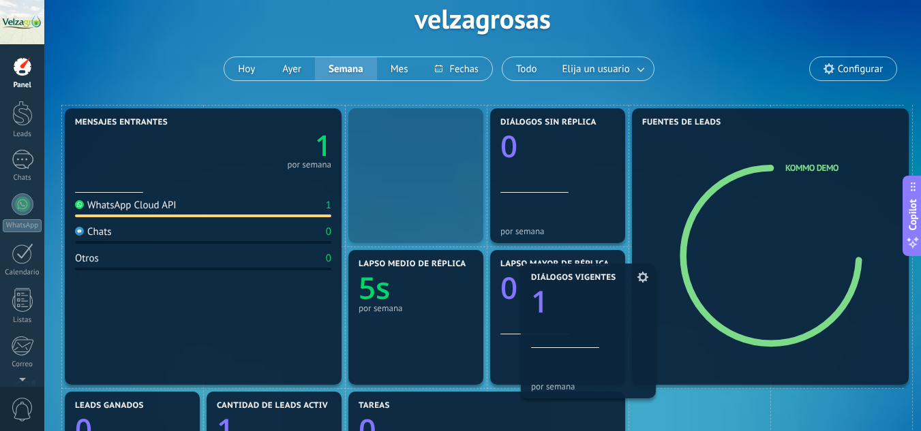
drag, startPoint x: 403, startPoint y: 147, endPoint x: 575, endPoint y: 301, distance: 231.6
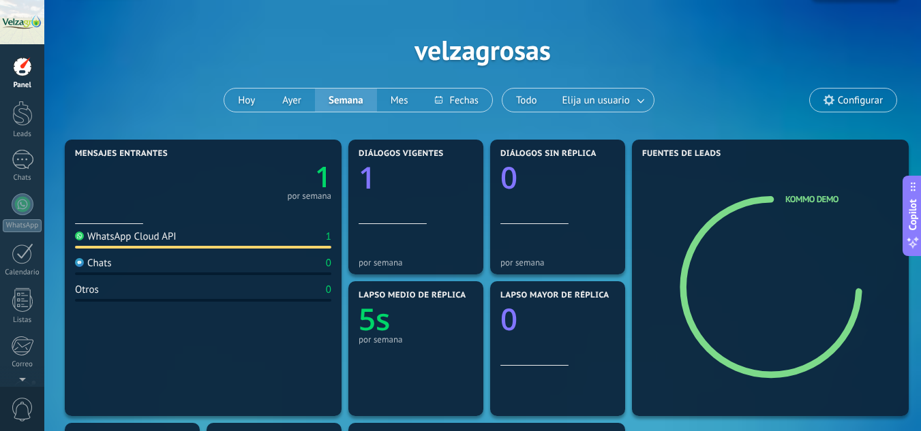
scroll to position [0, 0]
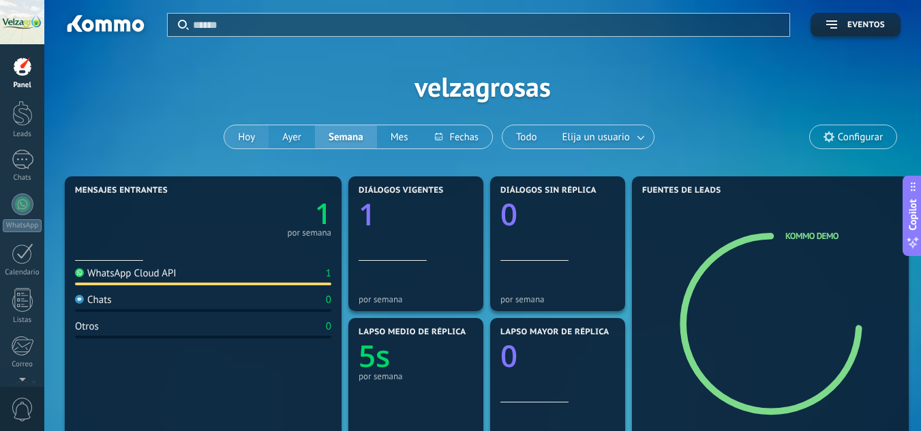
click at [249, 138] on button "Hoy" at bounding box center [246, 136] width 44 height 23
click at [25, 118] on div at bounding box center [22, 113] width 20 height 25
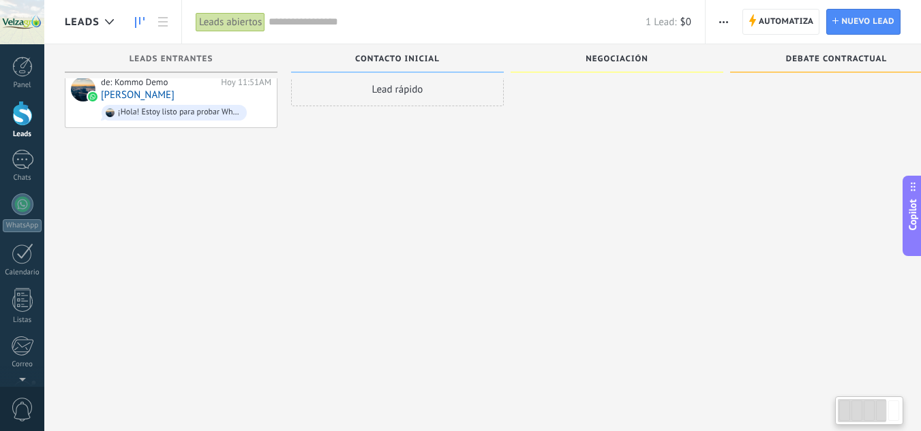
scroll to position [23, 0]
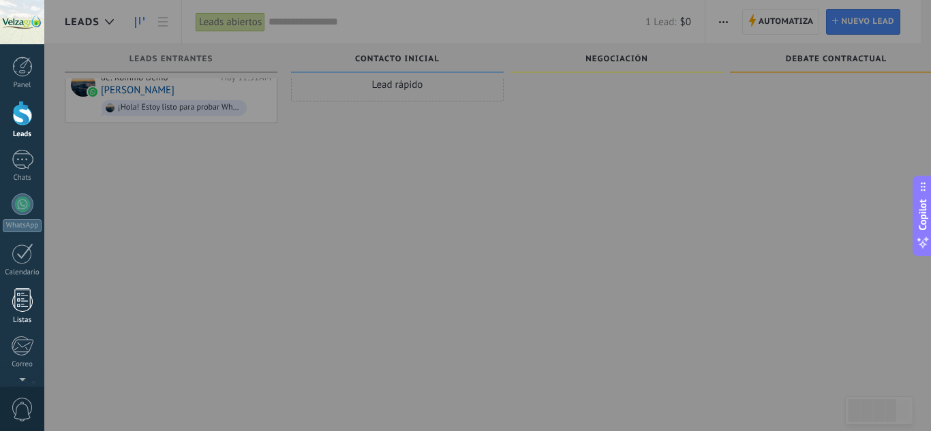
click at [21, 299] on div at bounding box center [22, 300] width 20 height 24
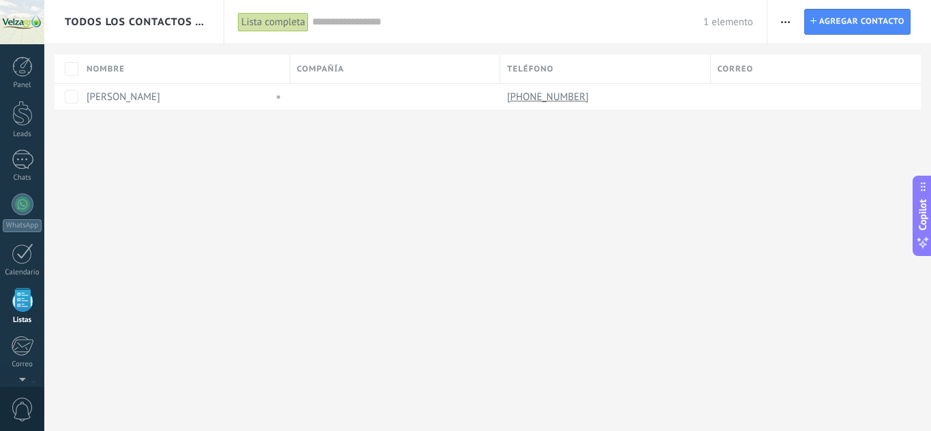
scroll to position [84, 0]
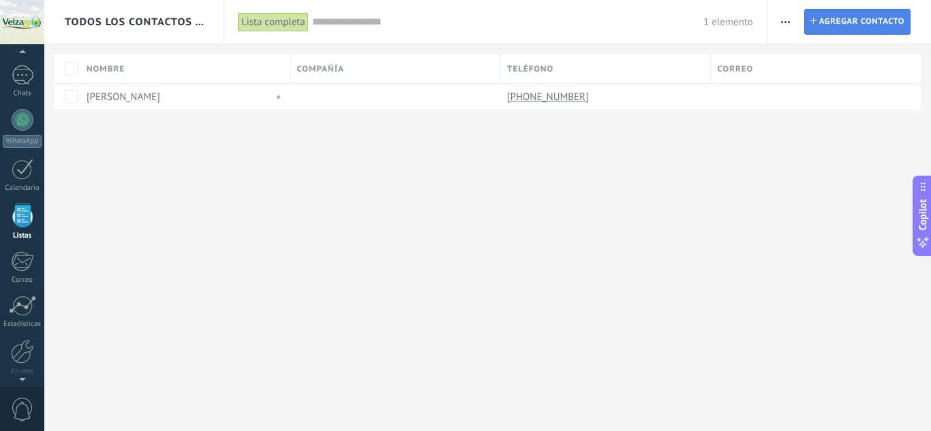
click at [862, 16] on span "Agregar contacto" at bounding box center [861, 22] width 85 height 25
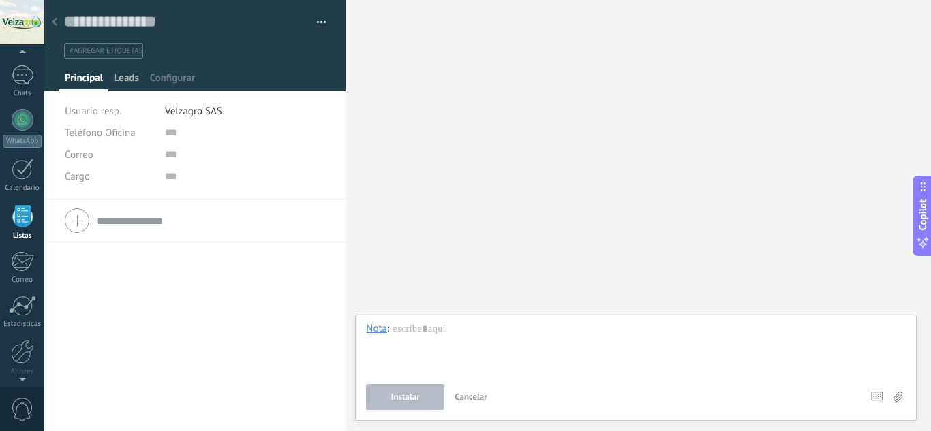
click at [122, 80] on span "Leads" at bounding box center [126, 82] width 25 height 20
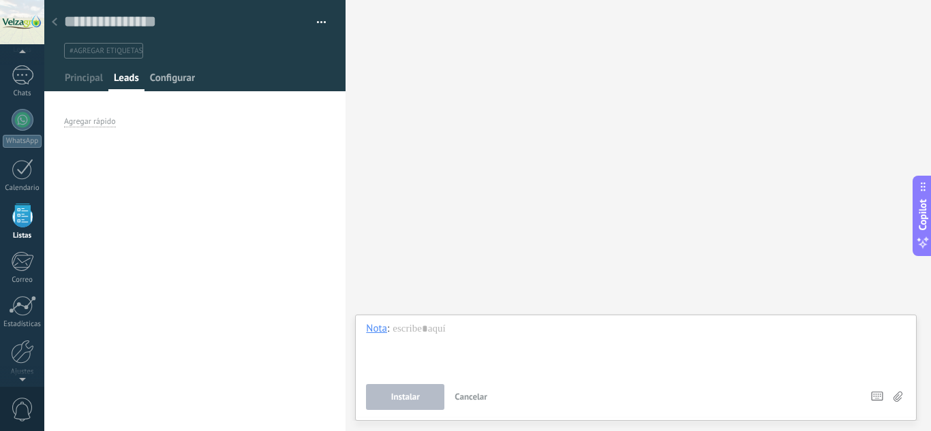
click at [172, 80] on span "Configurar" at bounding box center [172, 82] width 45 height 20
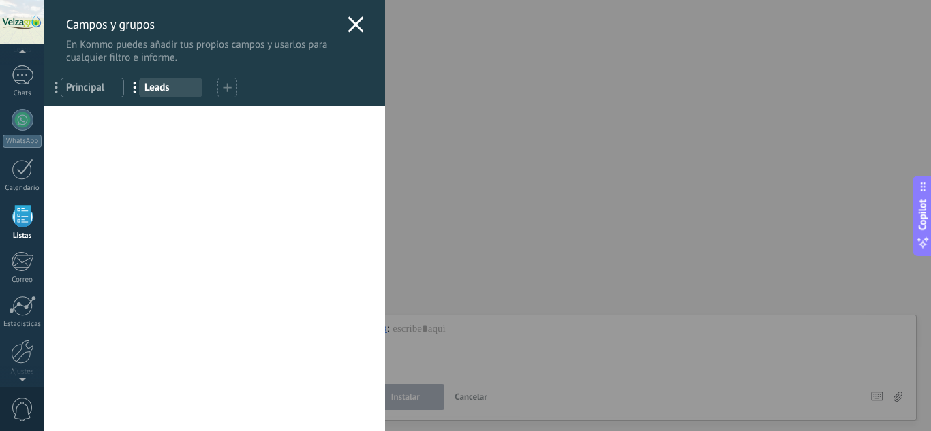
click at [102, 93] on span "Principal" at bounding box center [92, 87] width 52 height 13
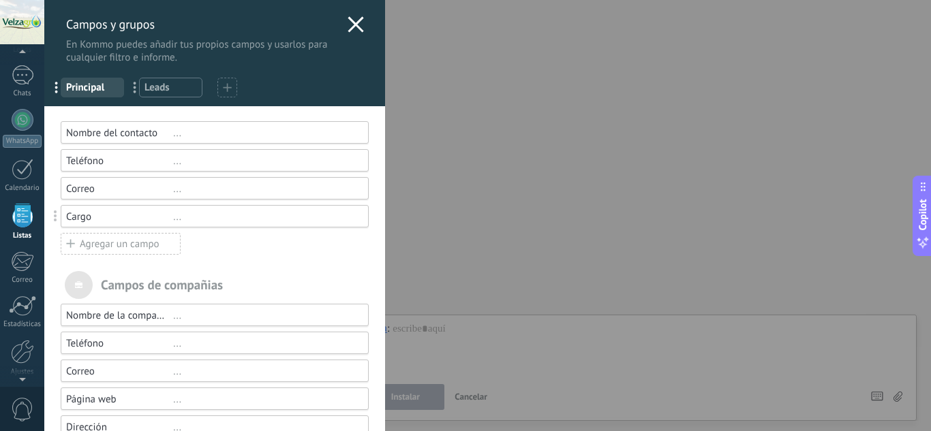
click at [355, 22] on icon at bounding box center [356, 24] width 16 height 16
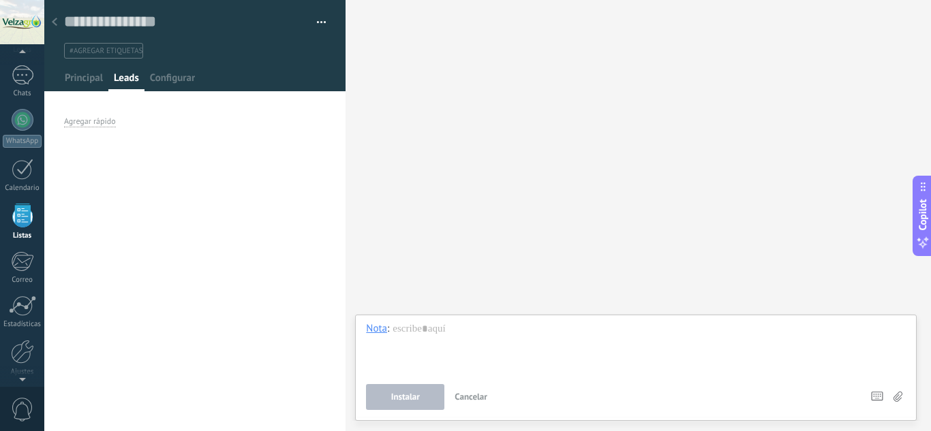
click at [50, 18] on div at bounding box center [54, 23] width 19 height 27
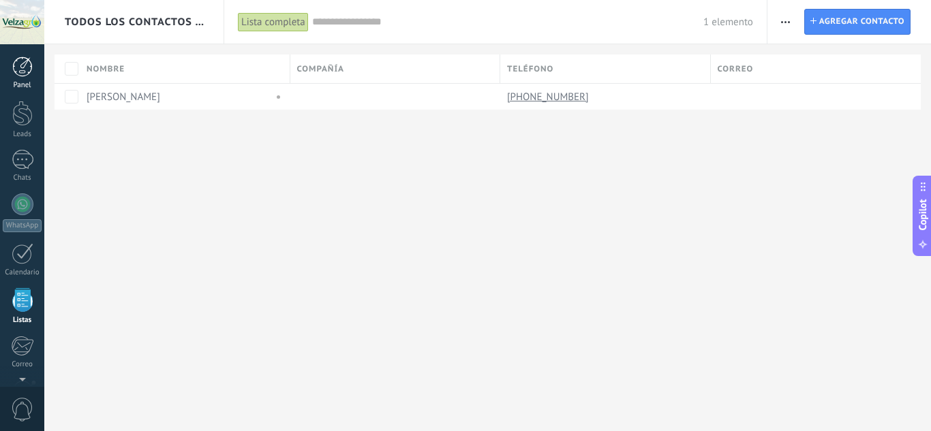
click at [17, 71] on div at bounding box center [22, 67] width 20 height 20
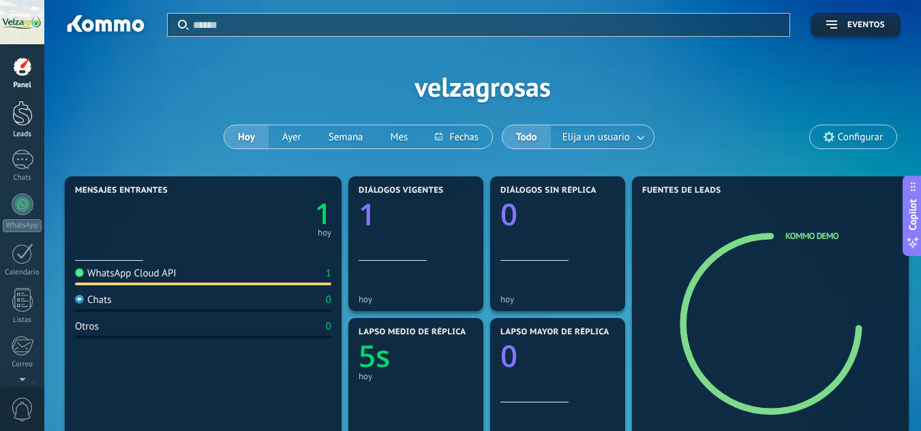
click at [23, 130] on div "Leads" at bounding box center [23, 134] width 40 height 9
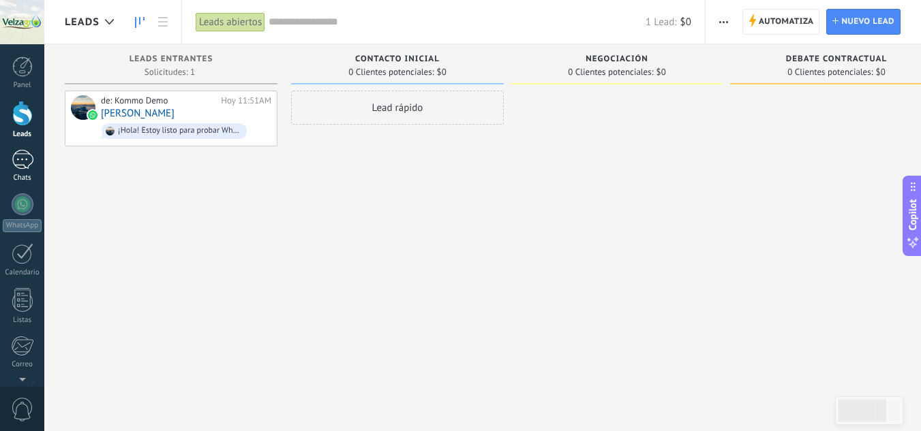
click at [21, 160] on div at bounding box center [23, 160] width 22 height 20
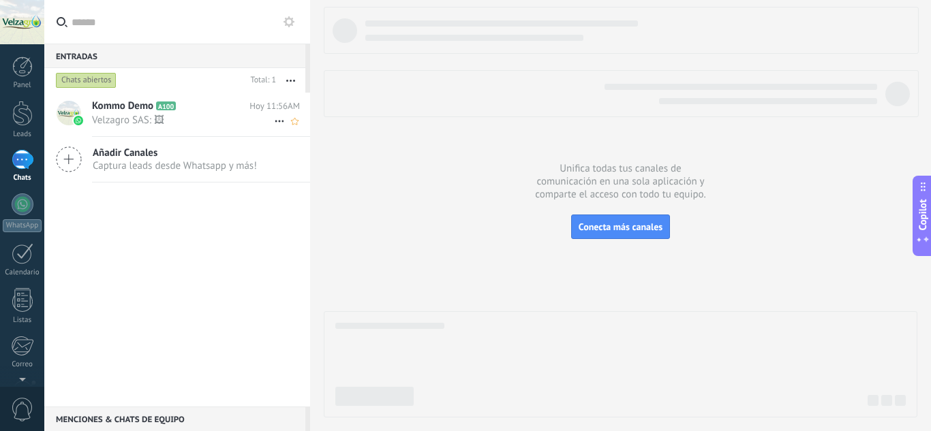
click at [130, 115] on span "Velzagro SAS: 🖼" at bounding box center [183, 120] width 182 height 13
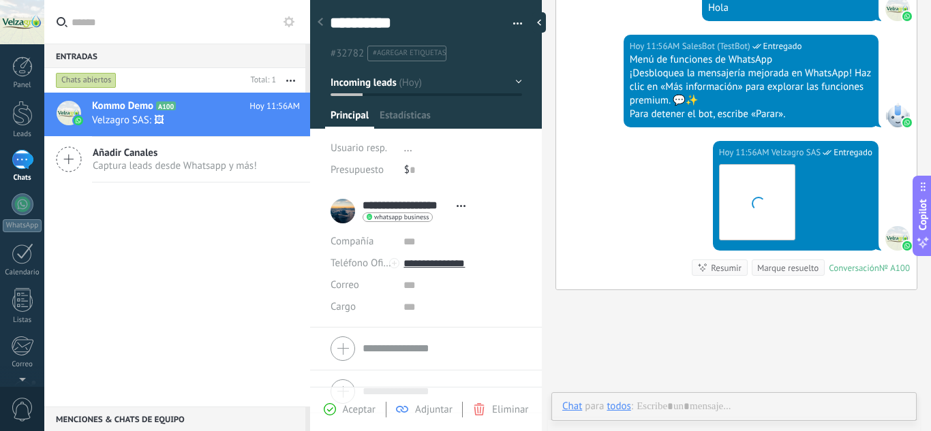
scroll to position [20, 0]
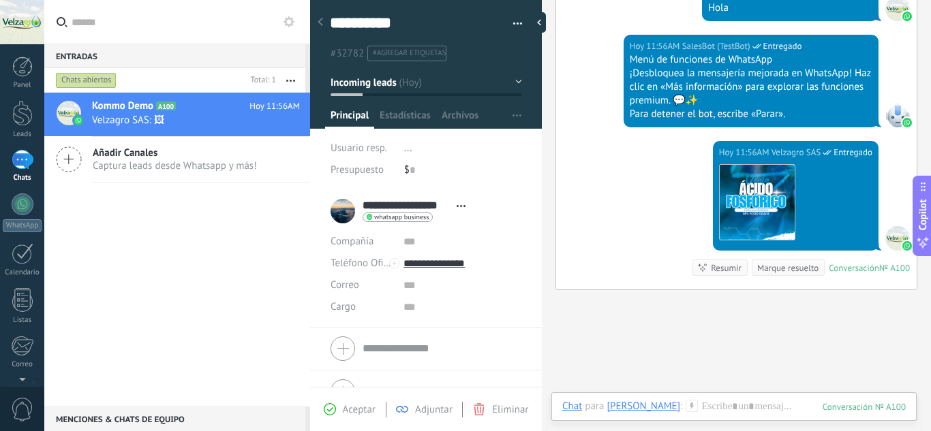
click at [399, 287] on div "Correo E-mail priv. Otro e-mail Correo Correo Escribir de Kommo" at bounding box center [425, 286] width 191 height 22
click at [413, 289] on input "text" at bounding box center [462, 286] width 118 height 22
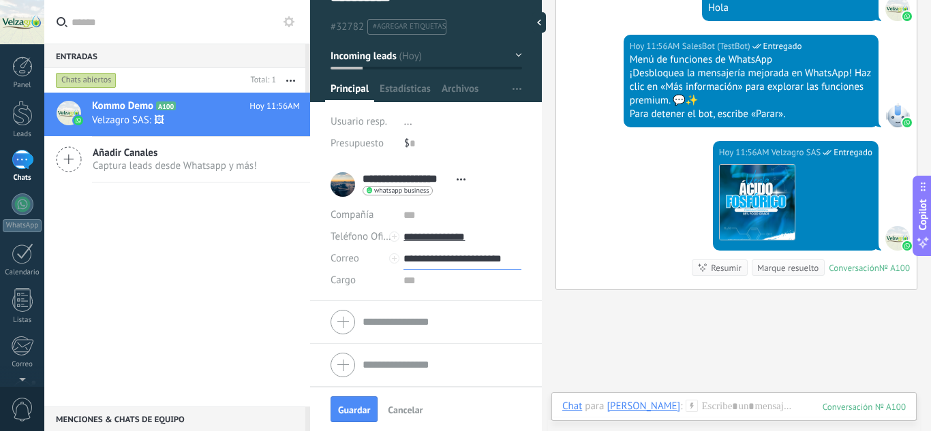
scroll to position [0, 1]
type input "**********"
click at [358, 403] on button "Guardar" at bounding box center [353, 410] width 47 height 26
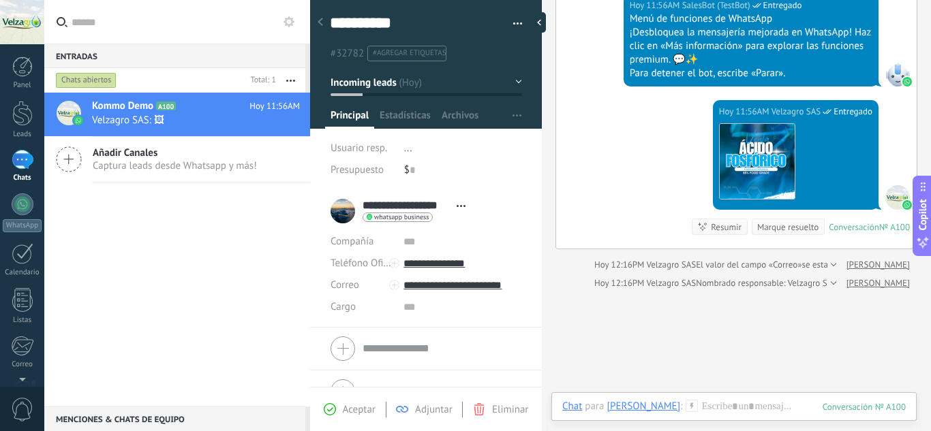
scroll to position [827, 0]
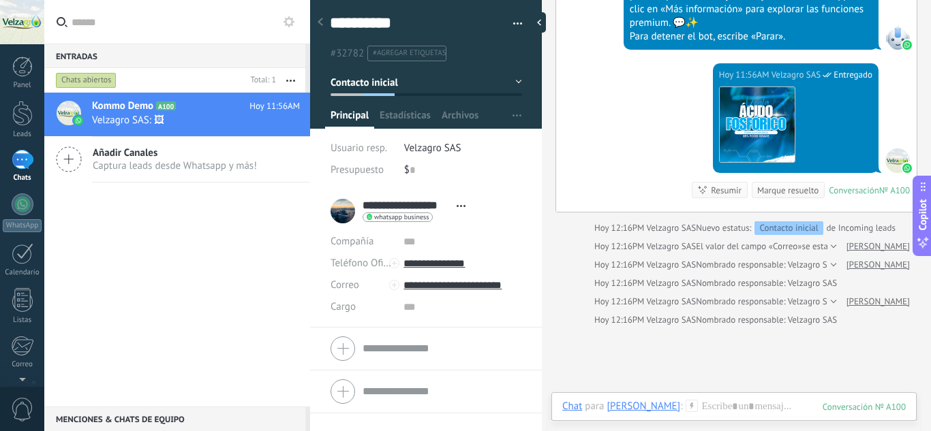
click at [511, 21] on button "button" at bounding box center [513, 24] width 20 height 20
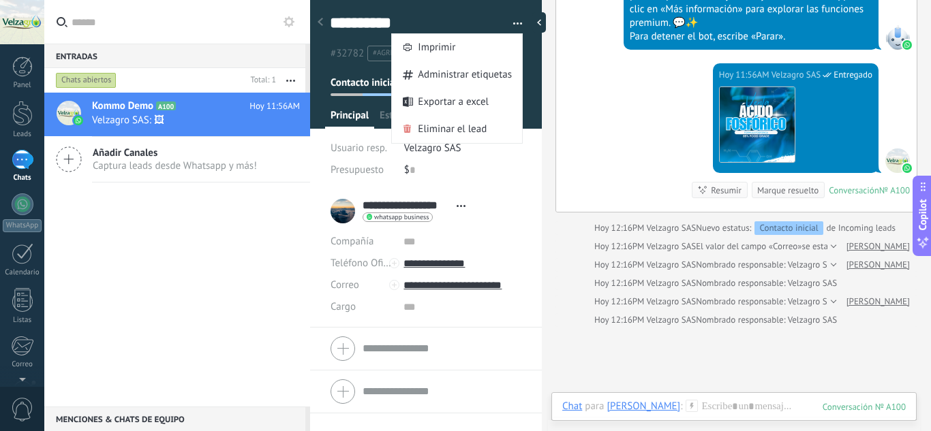
click at [89, 149] on div "Añadir Canales Captura leads desde Whatsapp y más!" at bounding box center [177, 160] width 266 height 46
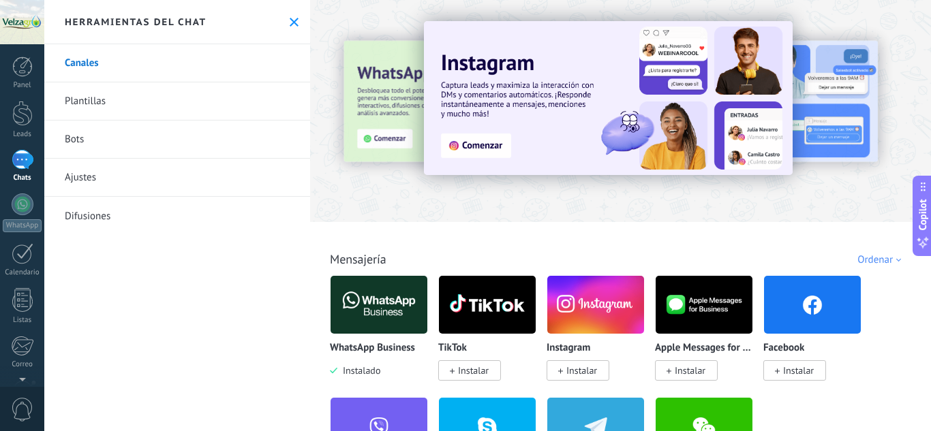
click at [115, 57] on link "Canales" at bounding box center [177, 63] width 266 height 38
click at [290, 20] on icon at bounding box center [294, 22] width 9 height 9
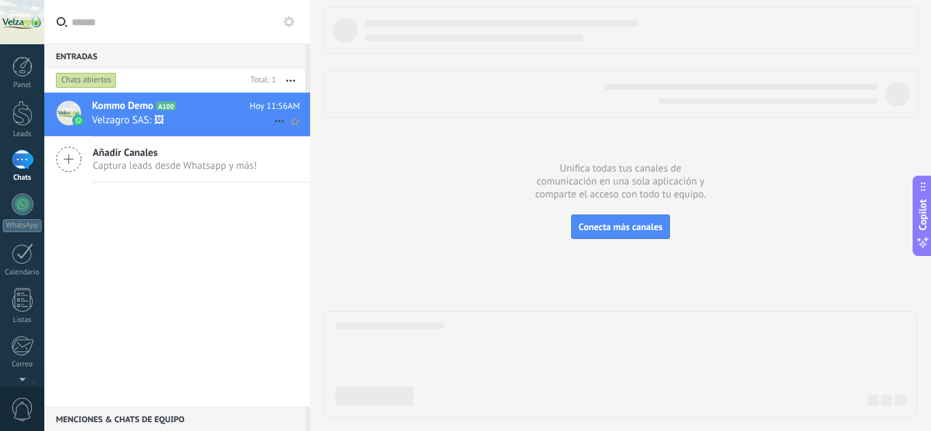
click at [114, 119] on span "Velzagro SAS: 🖼" at bounding box center [183, 120] width 182 height 13
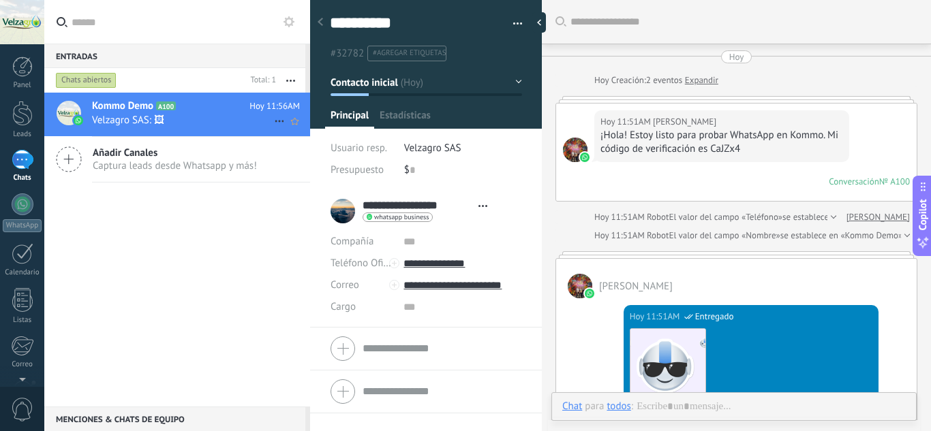
type textarea "**********"
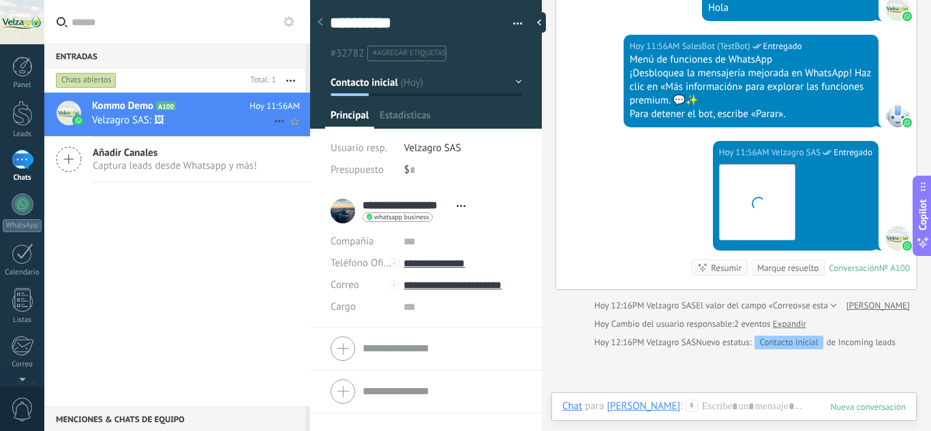
scroll to position [20, 0]
